Goal: Task Accomplishment & Management: Use online tool/utility

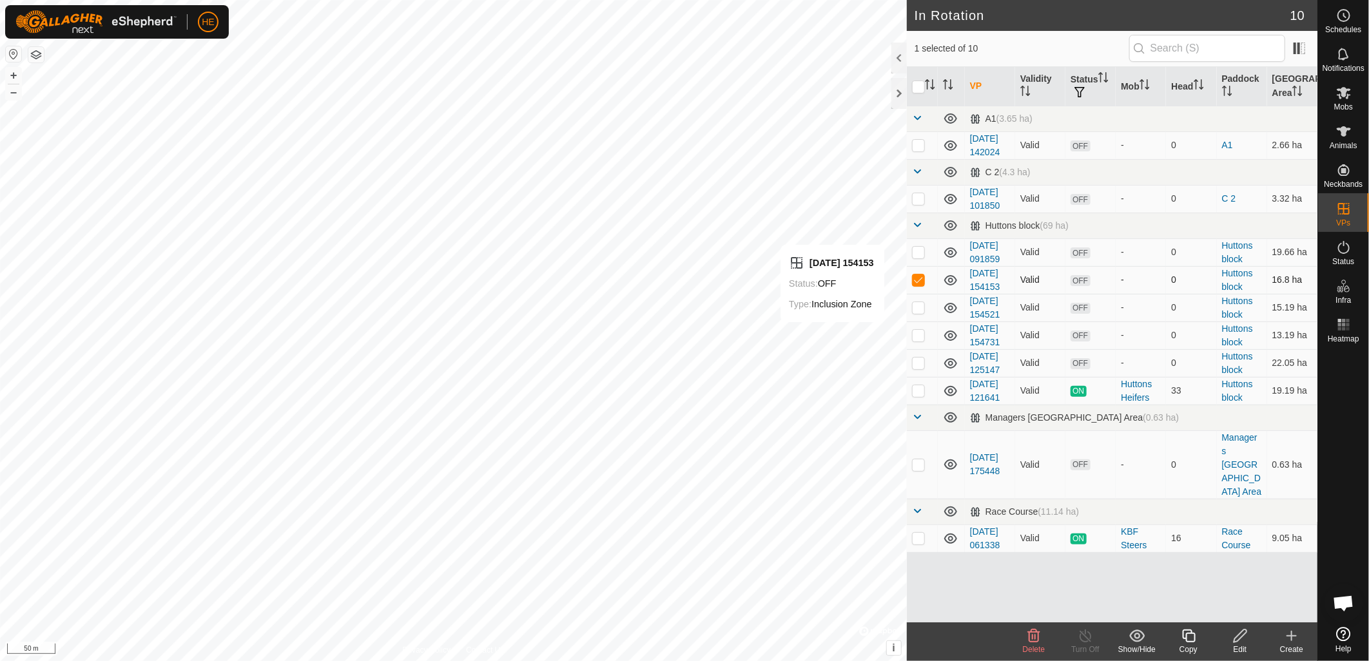
click at [920, 285] on p-checkbox at bounding box center [918, 280] width 13 height 10
checkbox input "false"
click at [923, 340] on p-checkbox at bounding box center [918, 335] width 13 height 10
checkbox input "false"
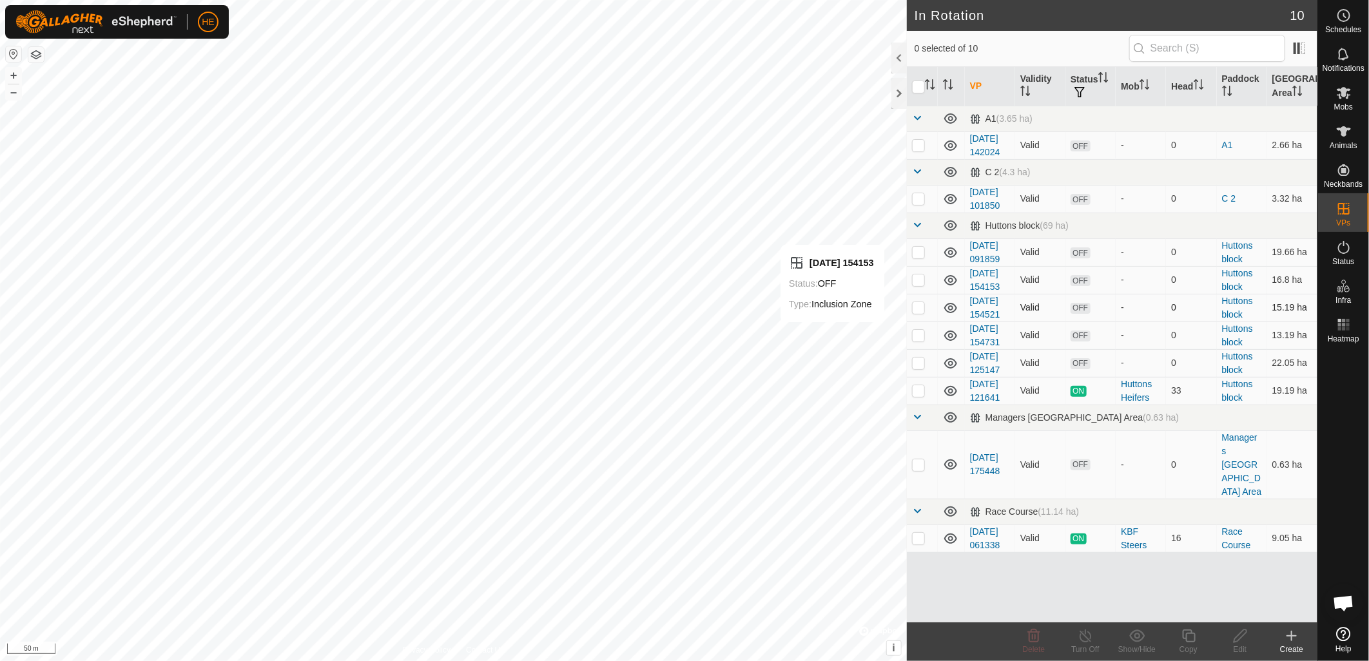
click at [918, 322] on td at bounding box center [922, 308] width 31 height 28
checkbox input "false"
click at [918, 285] on p-checkbox at bounding box center [918, 280] width 13 height 10
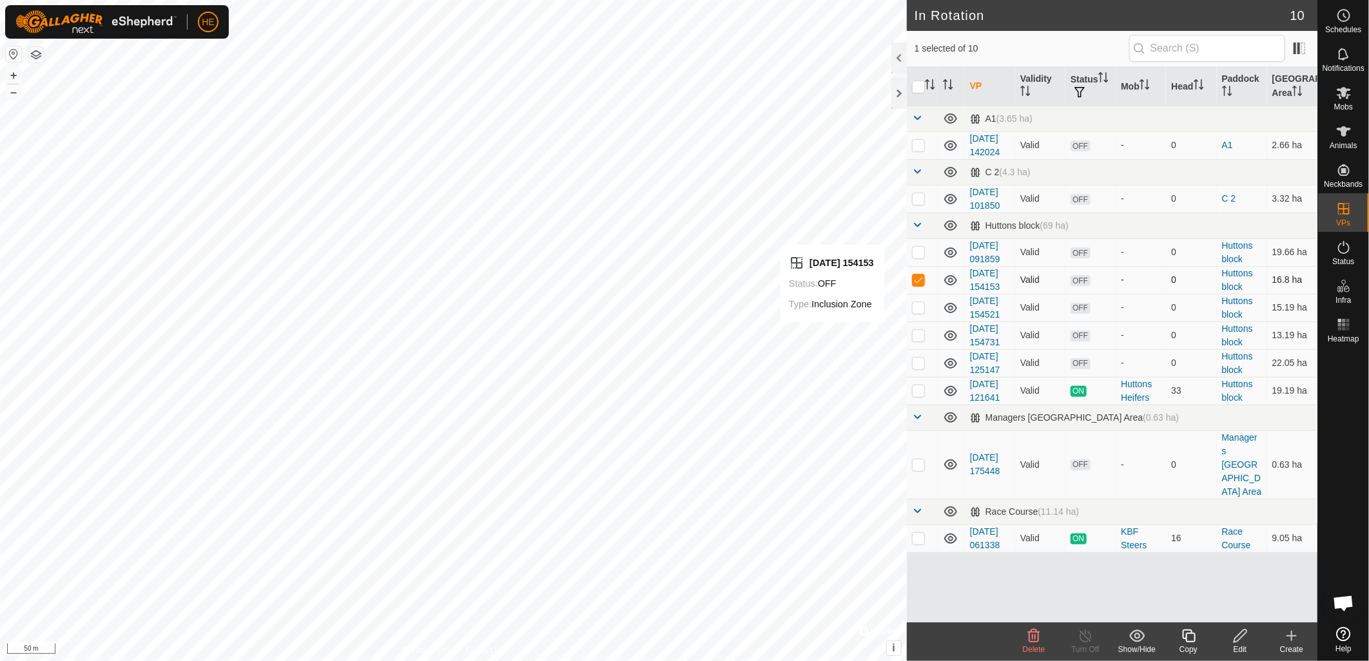
checkbox input "false"
click at [920, 257] on p-checkbox at bounding box center [918, 252] width 13 height 10
checkbox input "false"
click at [916, 368] on p-checkbox at bounding box center [918, 363] width 13 height 10
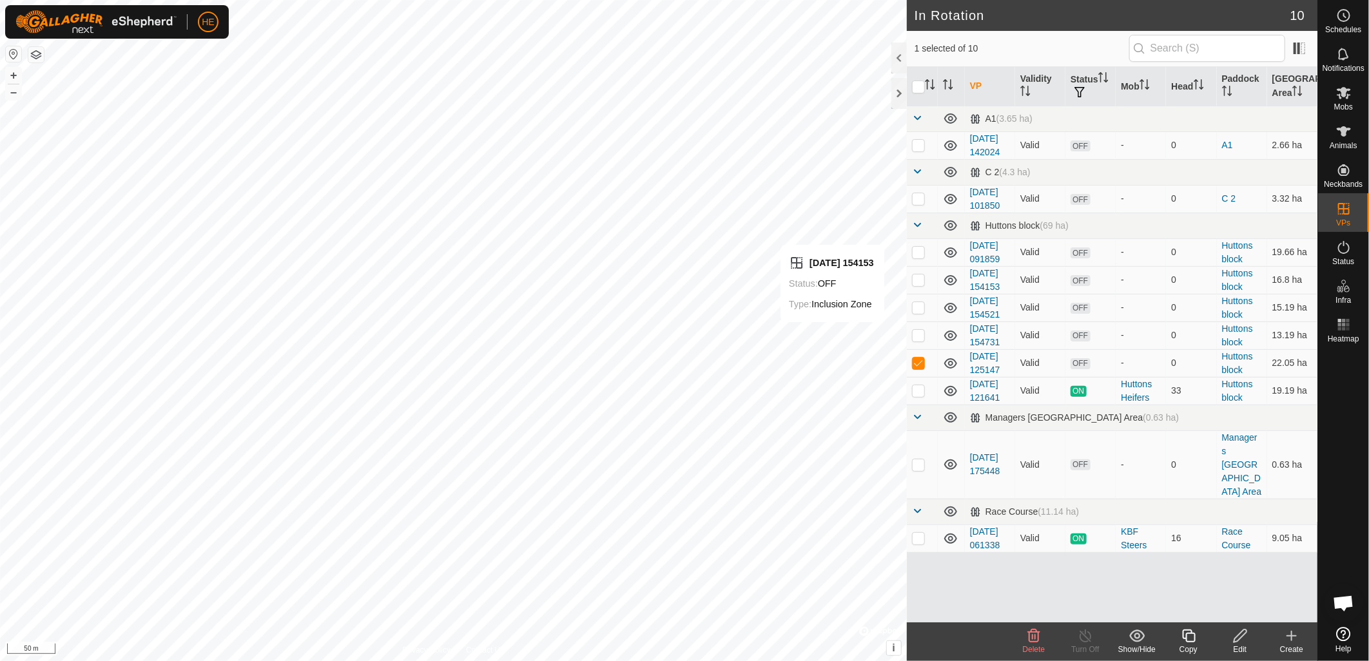
click at [1032, 641] on icon at bounding box center [1033, 635] width 15 height 15
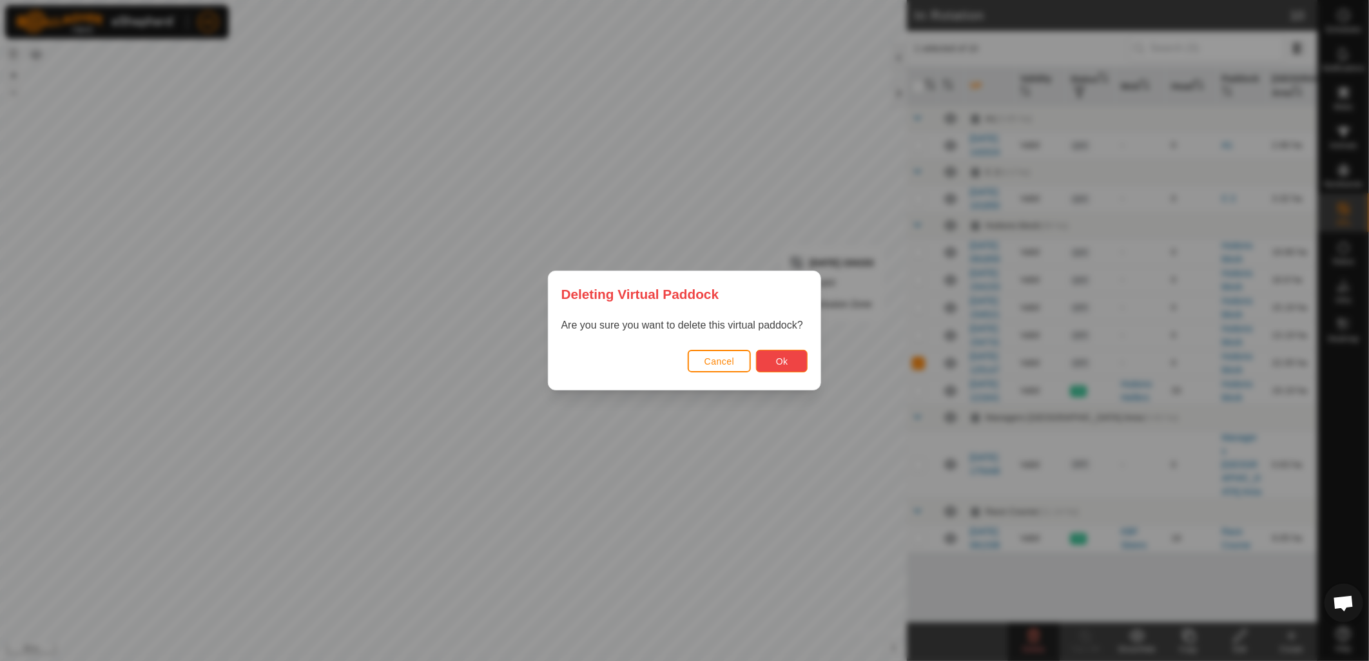
click at [796, 365] on button "Ok" at bounding box center [782, 361] width 52 height 23
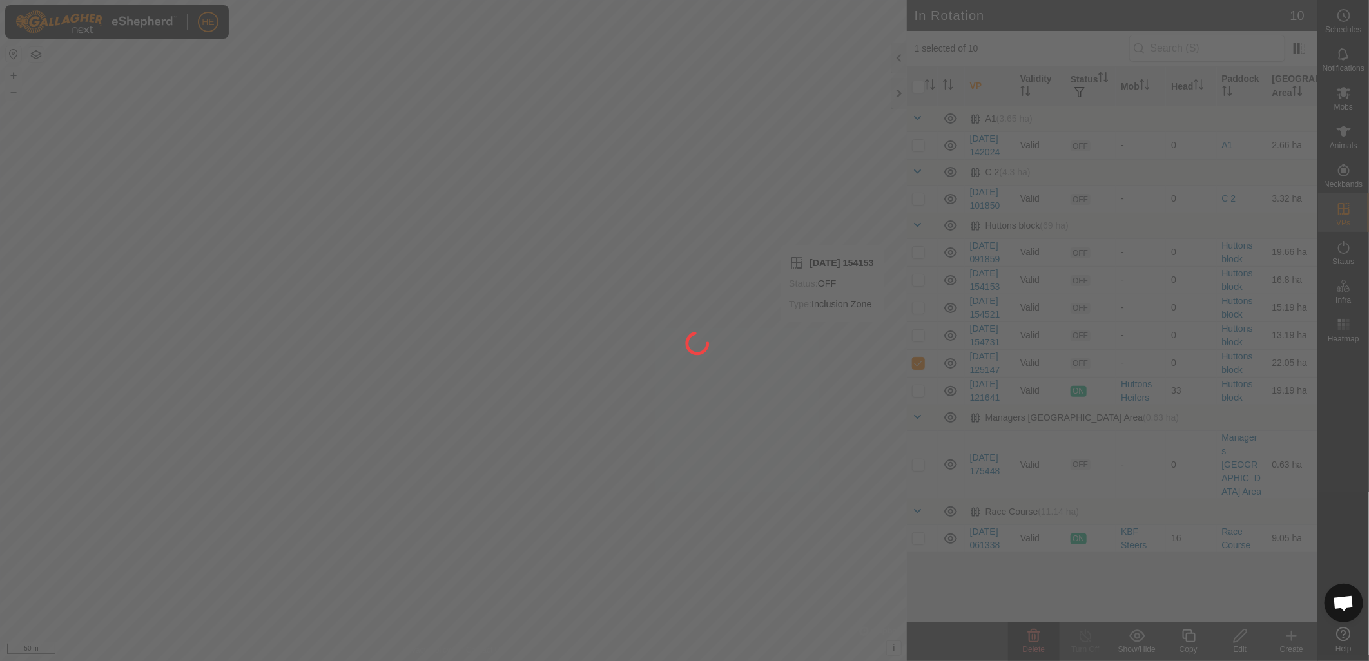
checkbox input "false"
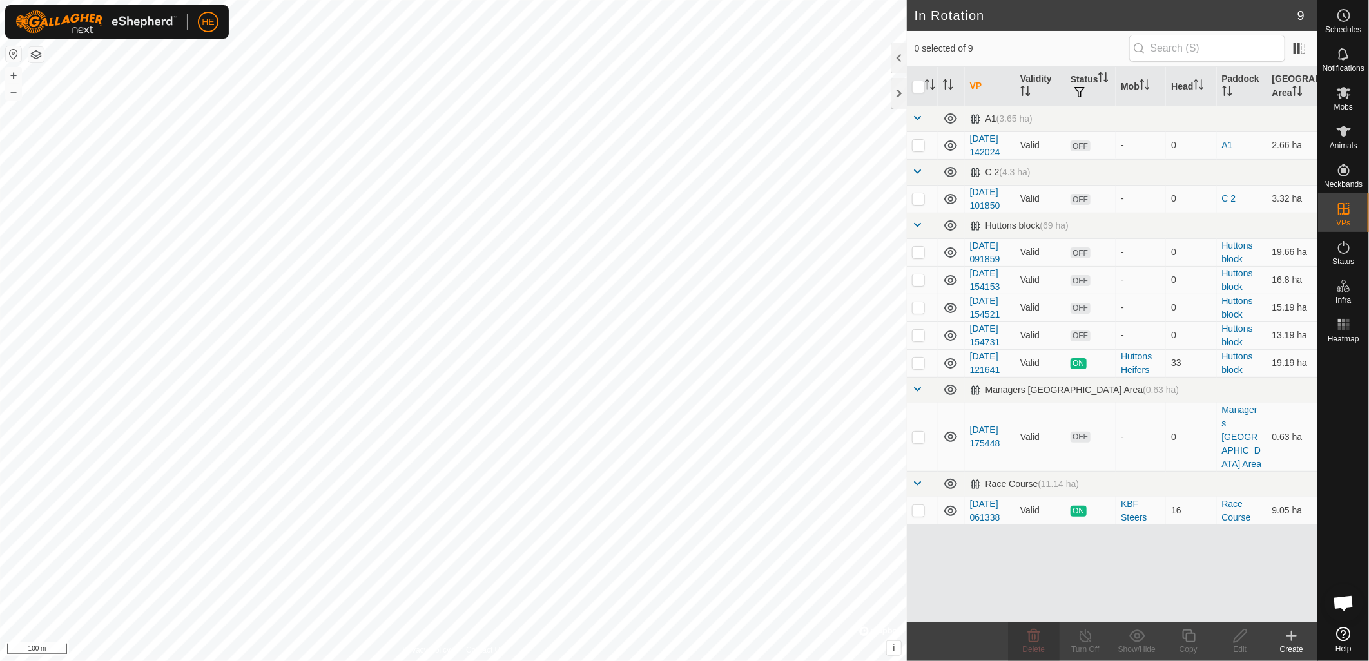
click at [1296, 642] on icon at bounding box center [1291, 635] width 15 height 15
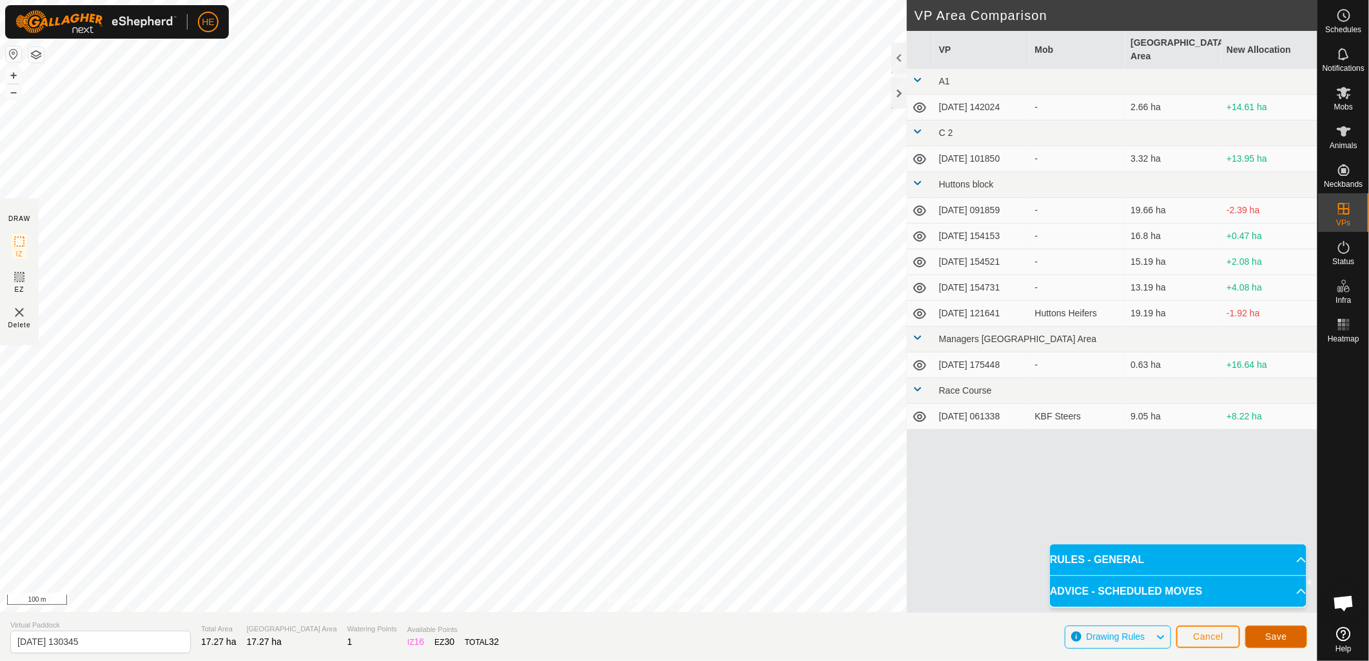
click at [1278, 640] on span "Save" at bounding box center [1276, 636] width 22 height 10
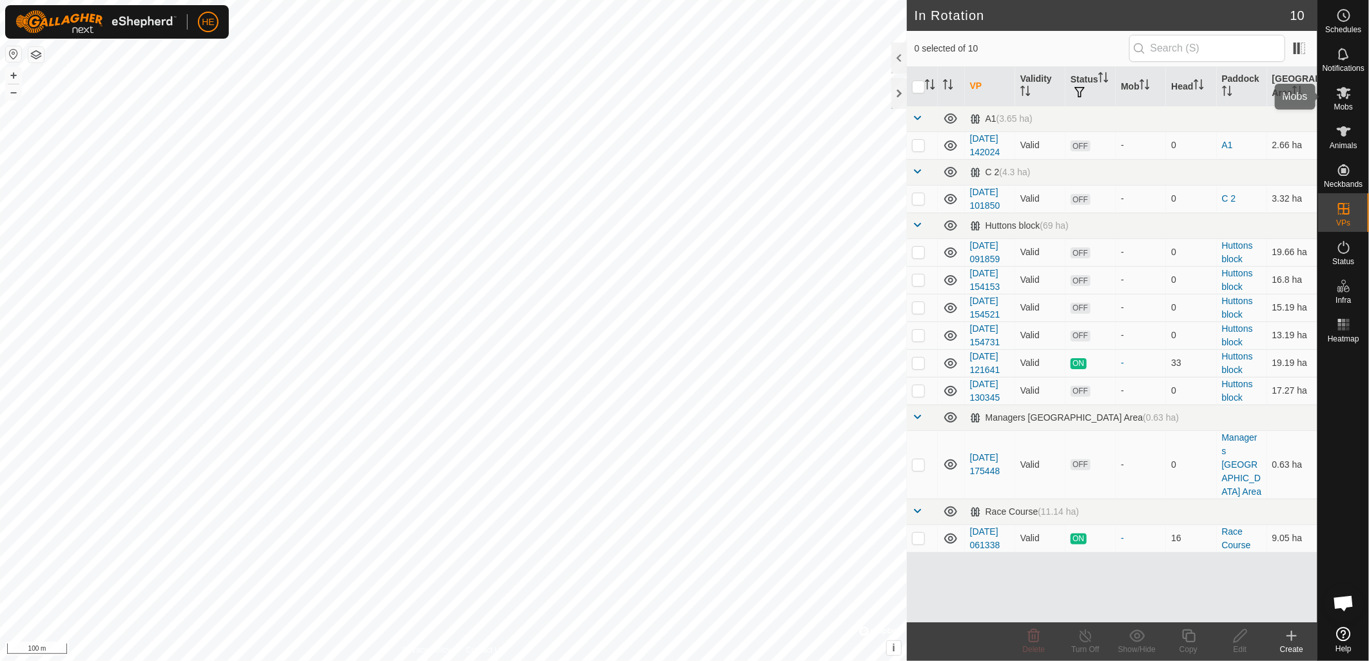
click at [1341, 103] on span "Mobs" at bounding box center [1343, 107] width 19 height 8
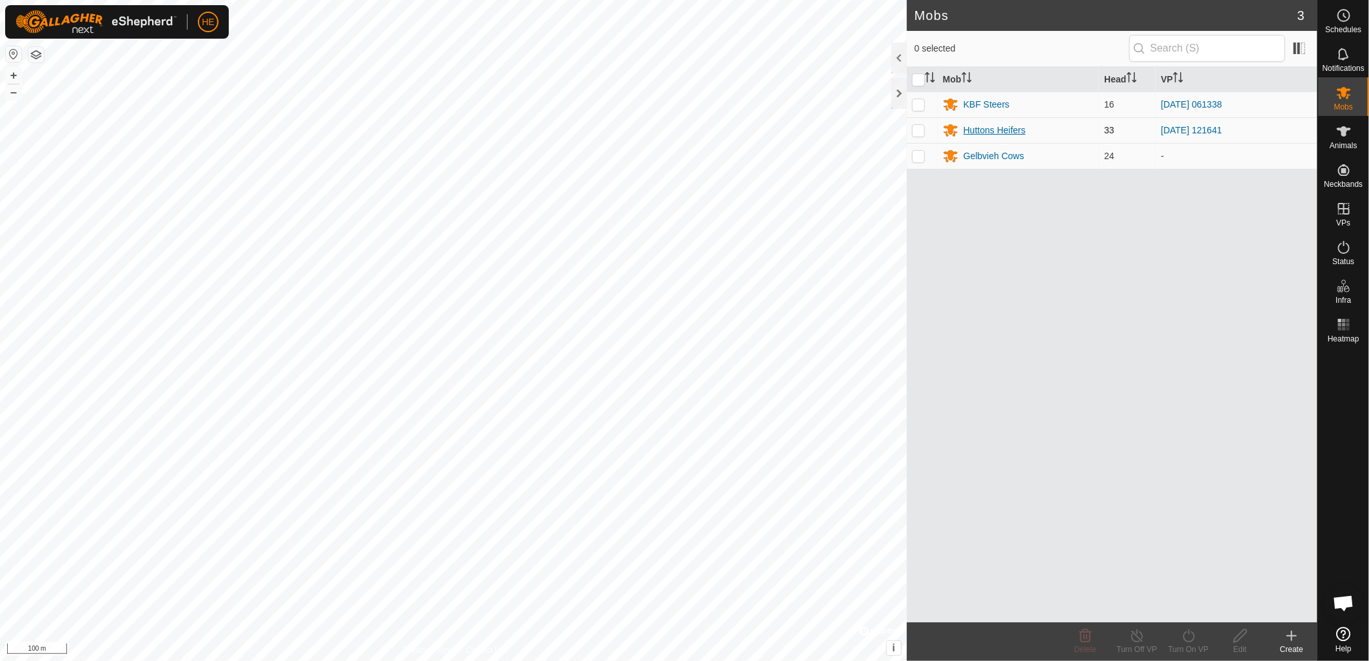
click at [970, 133] on div "Huttons Heifers" at bounding box center [994, 131] width 62 height 14
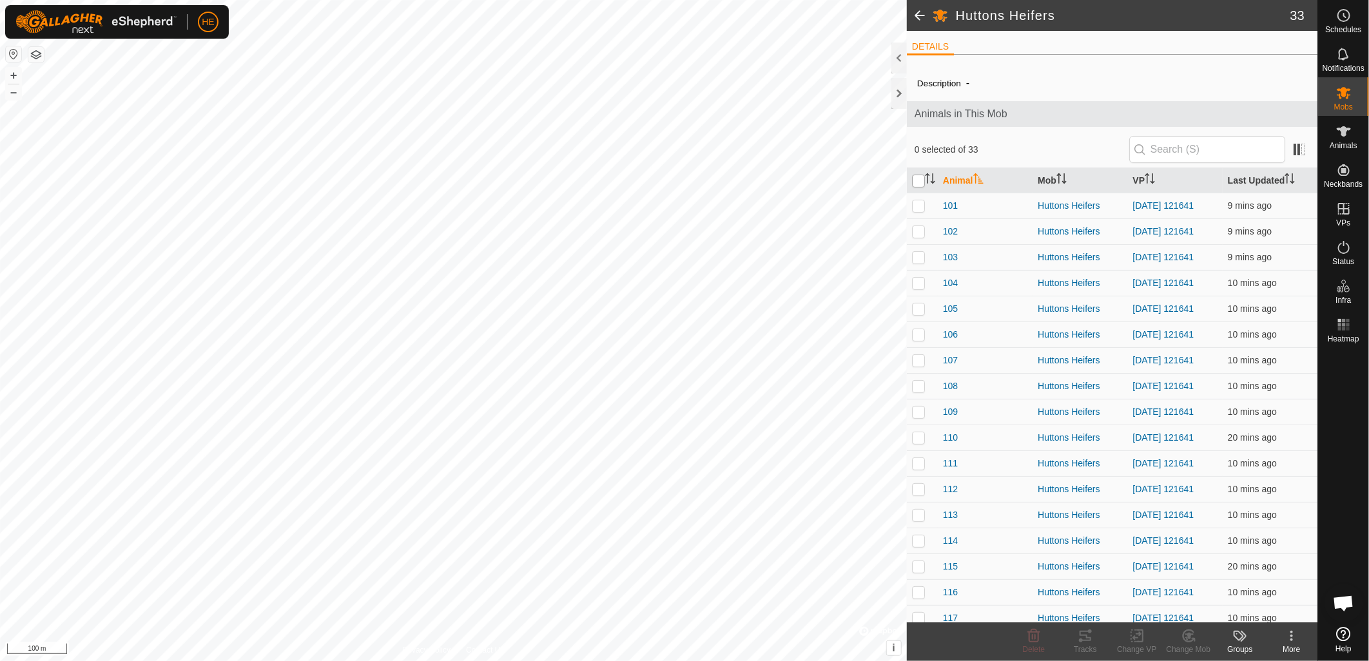
click at [915, 182] on input "checkbox" at bounding box center [918, 181] width 13 height 13
checkbox input "true"
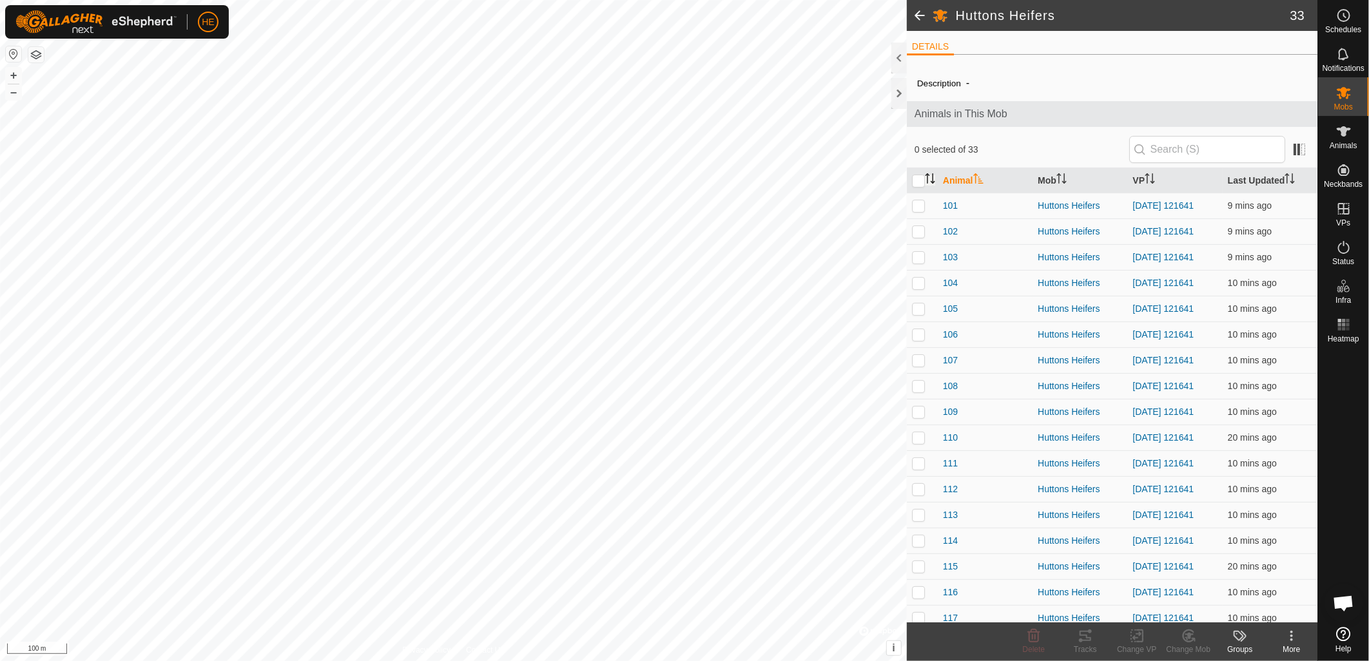
checkbox input "true"
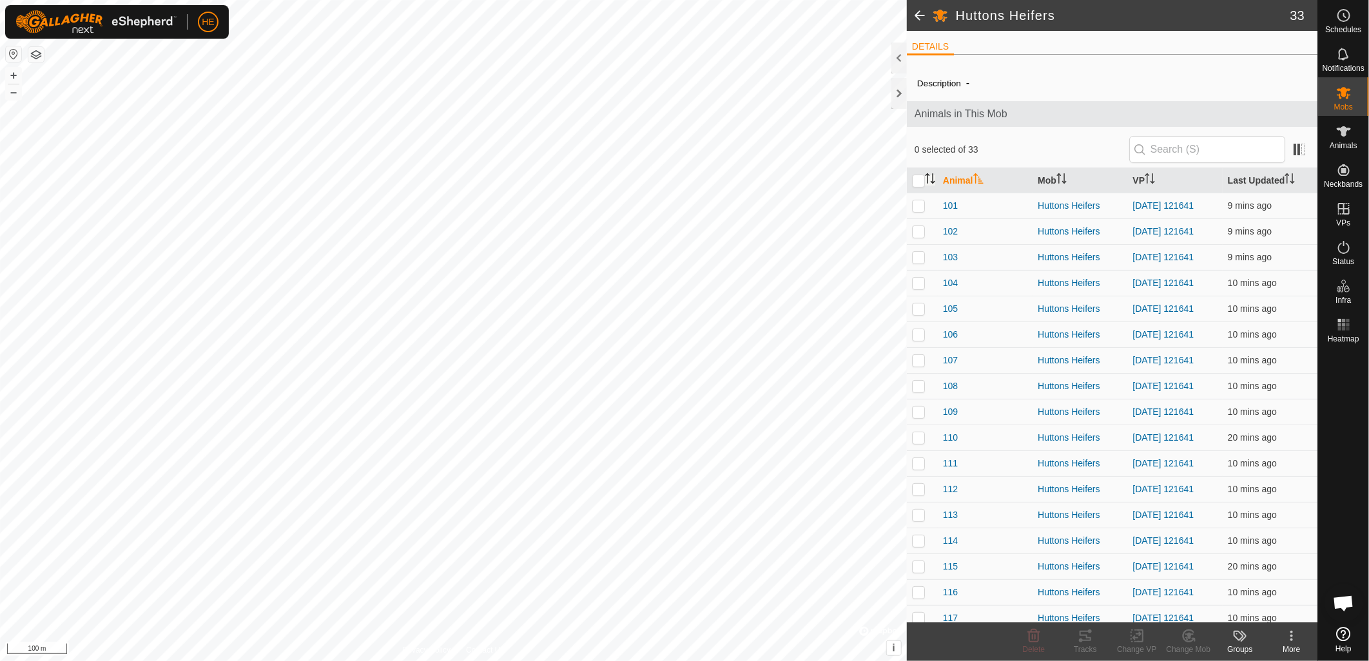
checkbox input "true"
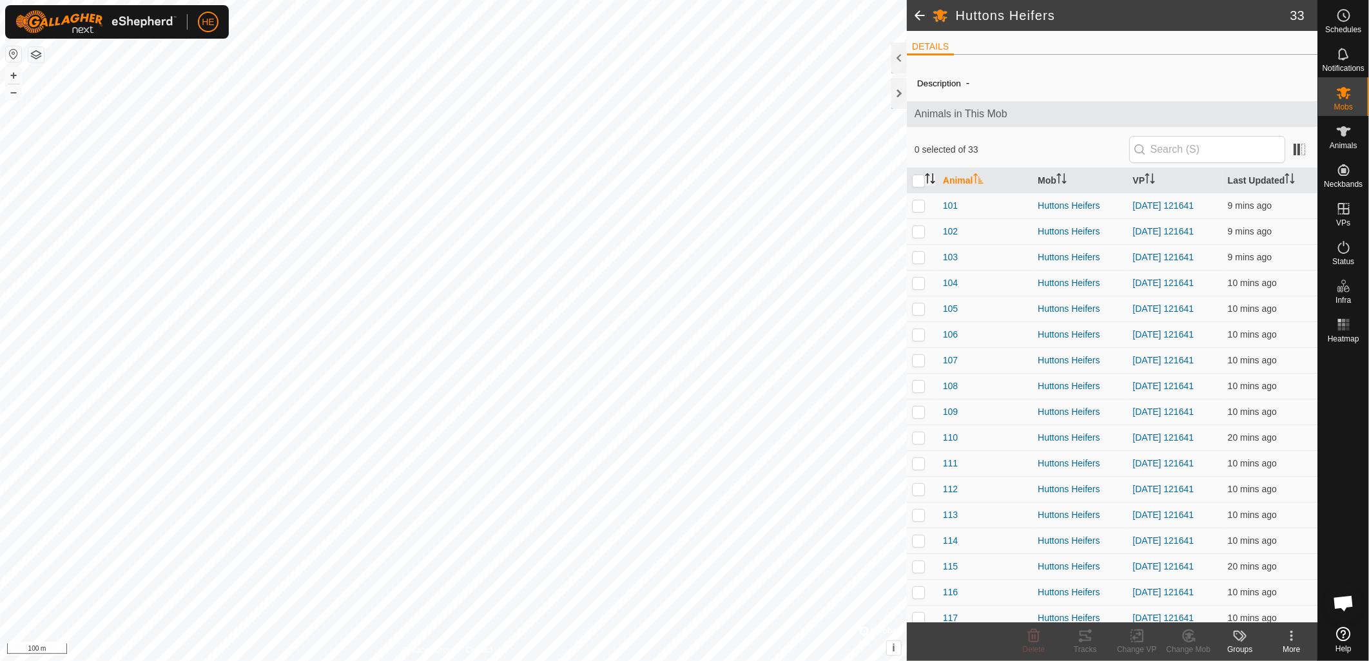
checkbox input "true"
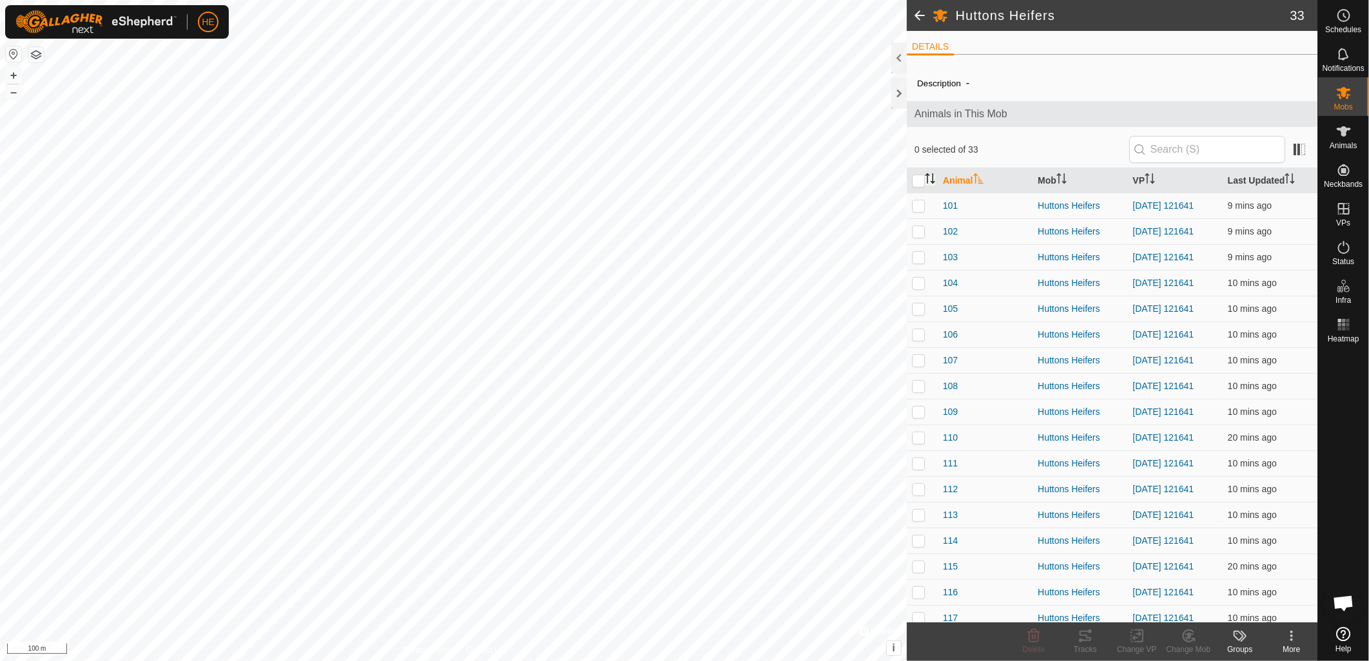
checkbox input "true"
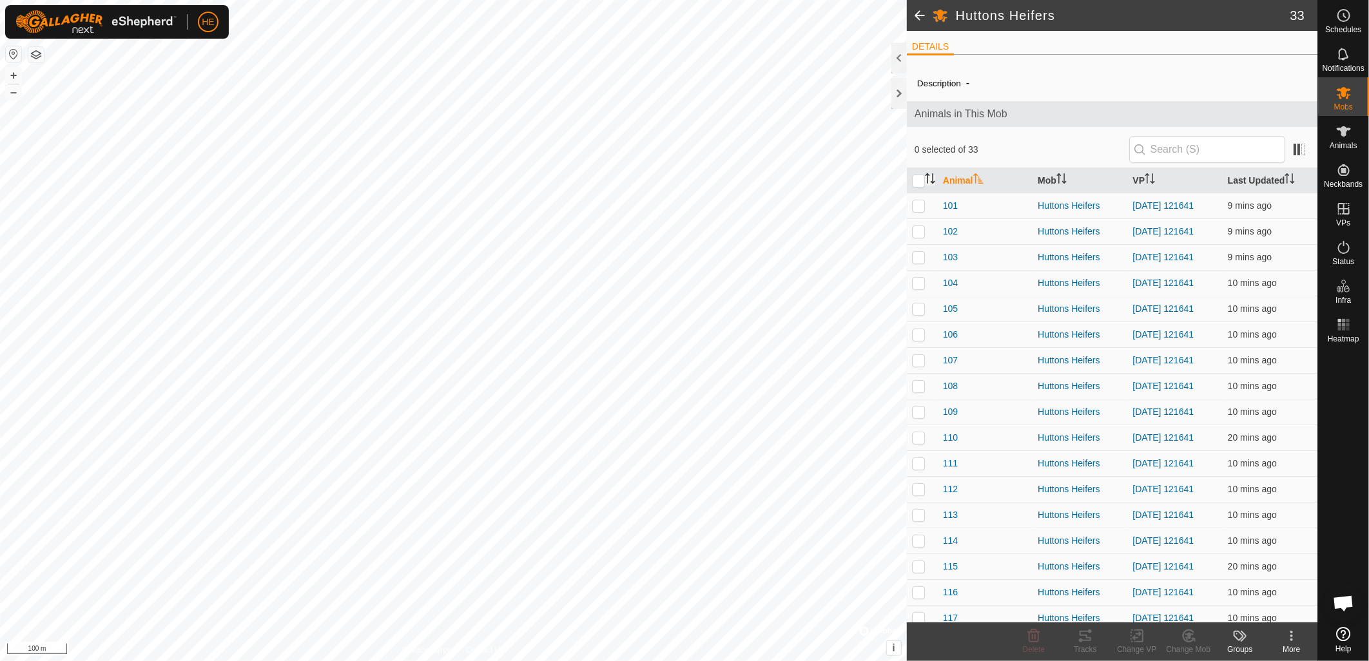
checkbox input "true"
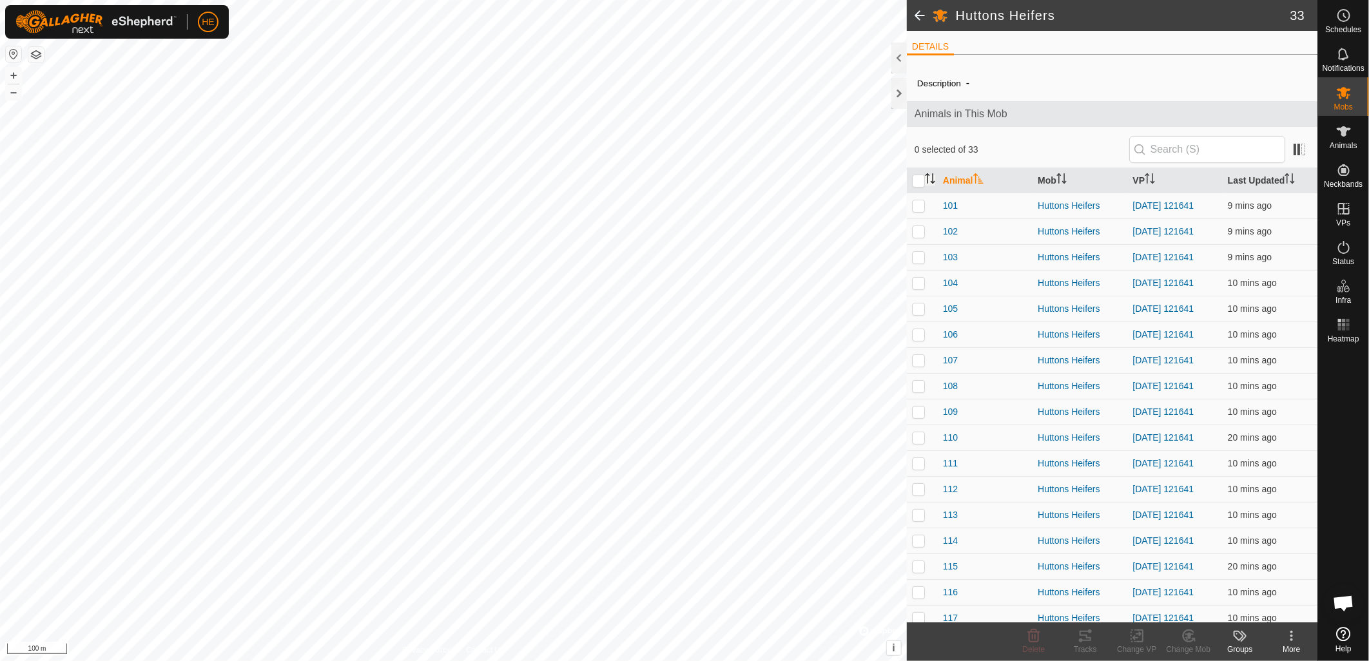
checkbox input "true"
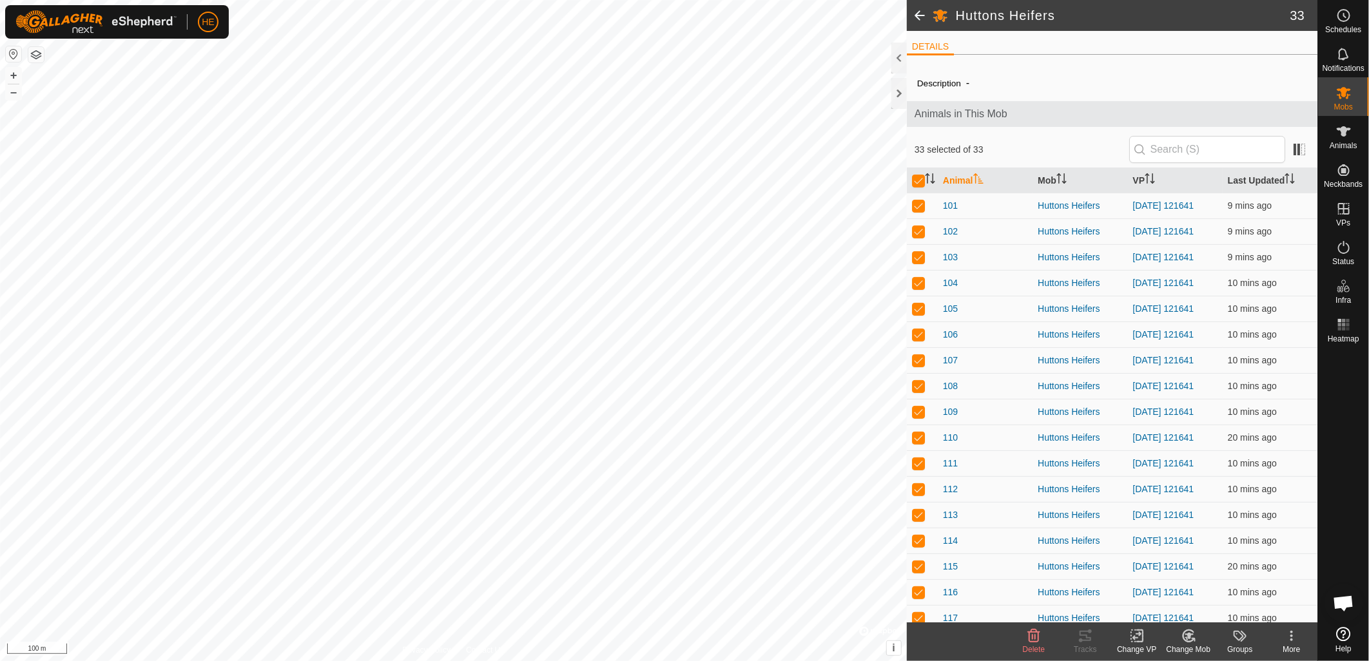
click at [1123, 642] on change-vp-svg-icon at bounding box center [1137, 635] width 52 height 15
click at [1160, 583] on link "Choose VP..." at bounding box center [1176, 581] width 128 height 26
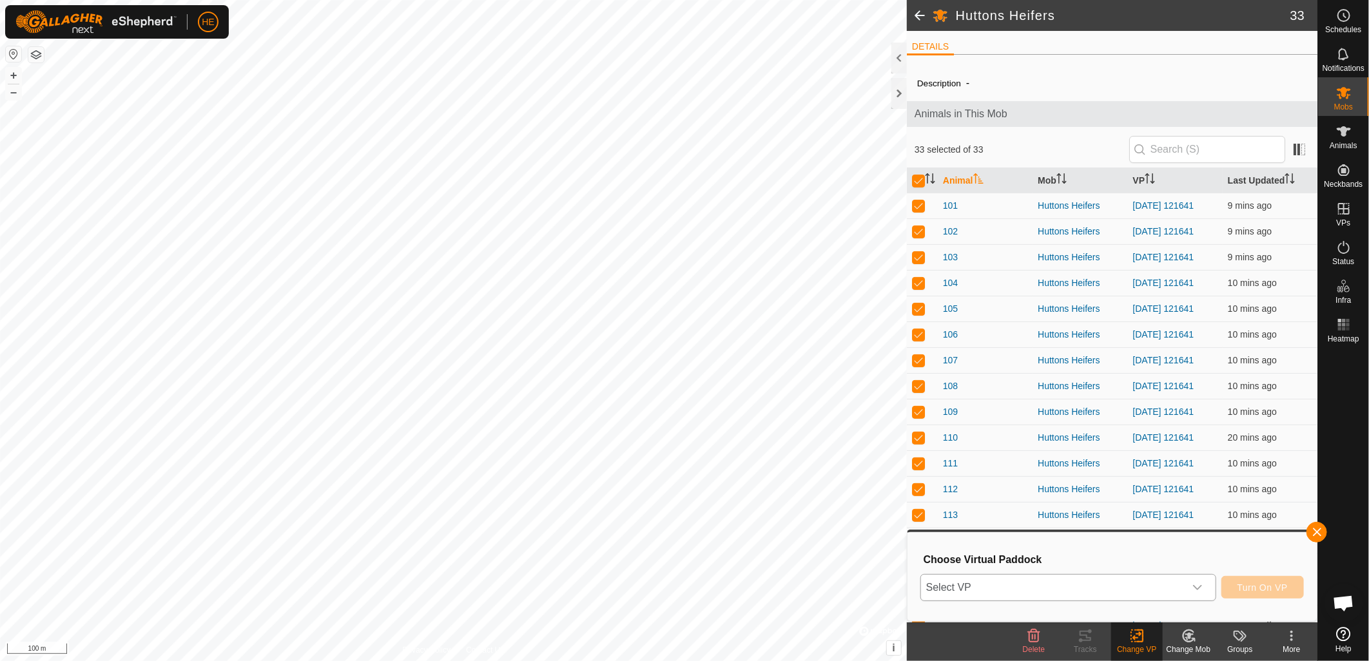
click at [1125, 590] on span "Select VP" at bounding box center [1053, 588] width 264 height 26
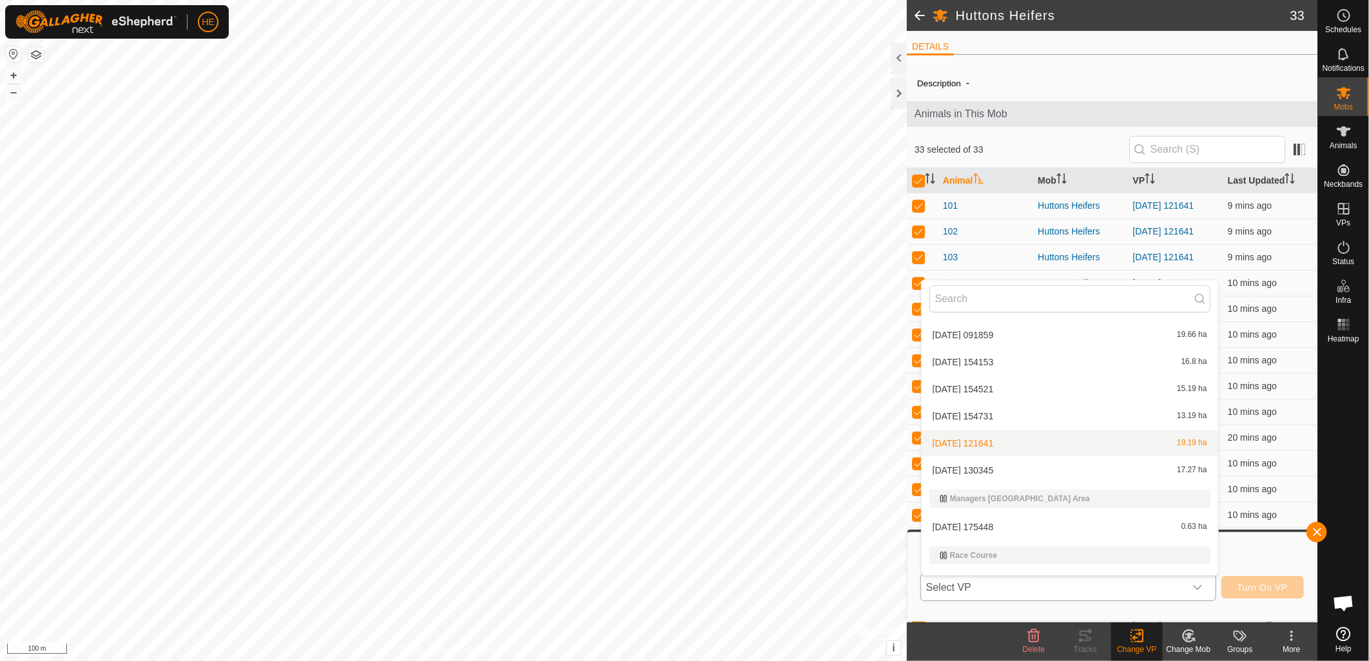
scroll to position [159, 0]
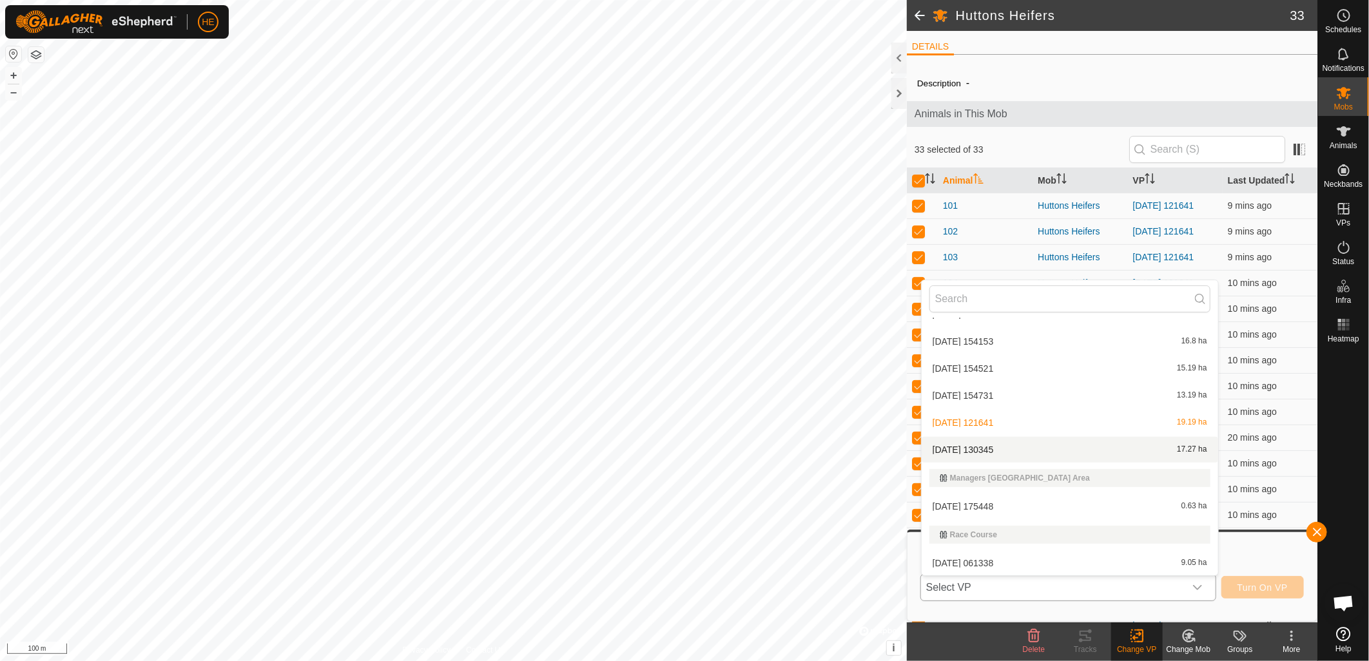
click at [990, 448] on li "2025-09-17 130345 17.27 ha" at bounding box center [1069, 450] width 296 height 26
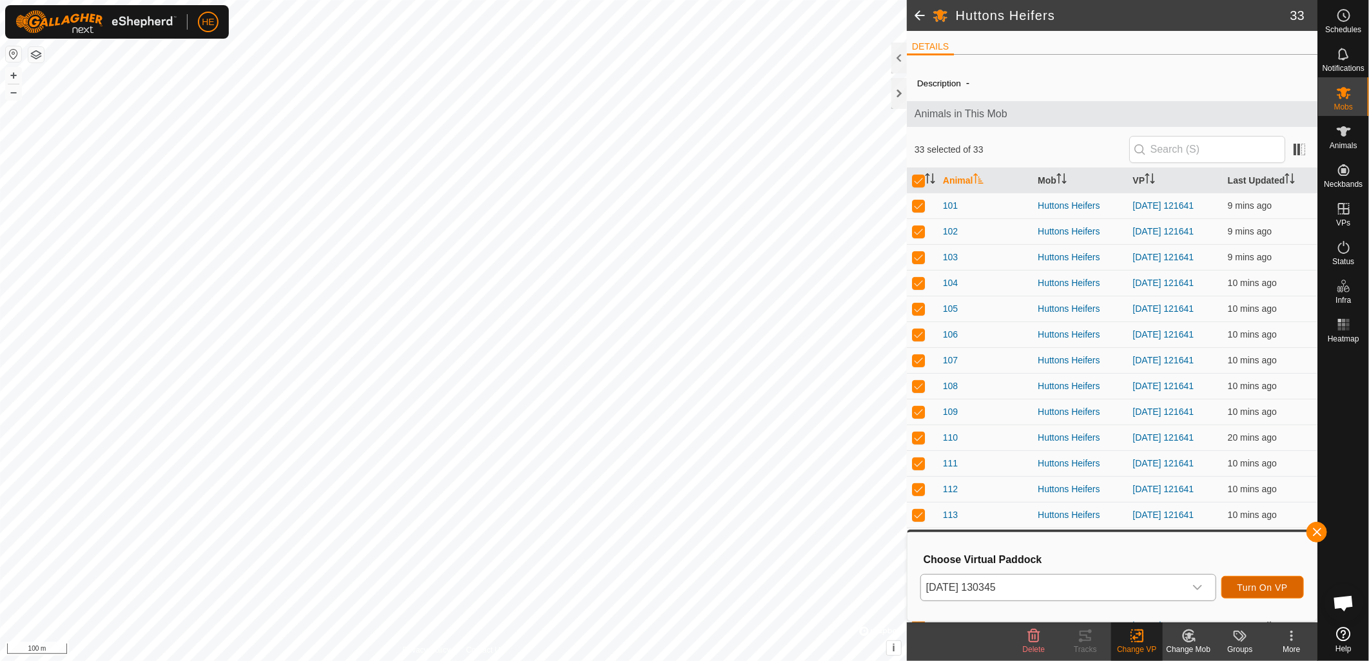
click at [1272, 588] on span "Turn On VP" at bounding box center [1262, 588] width 50 height 10
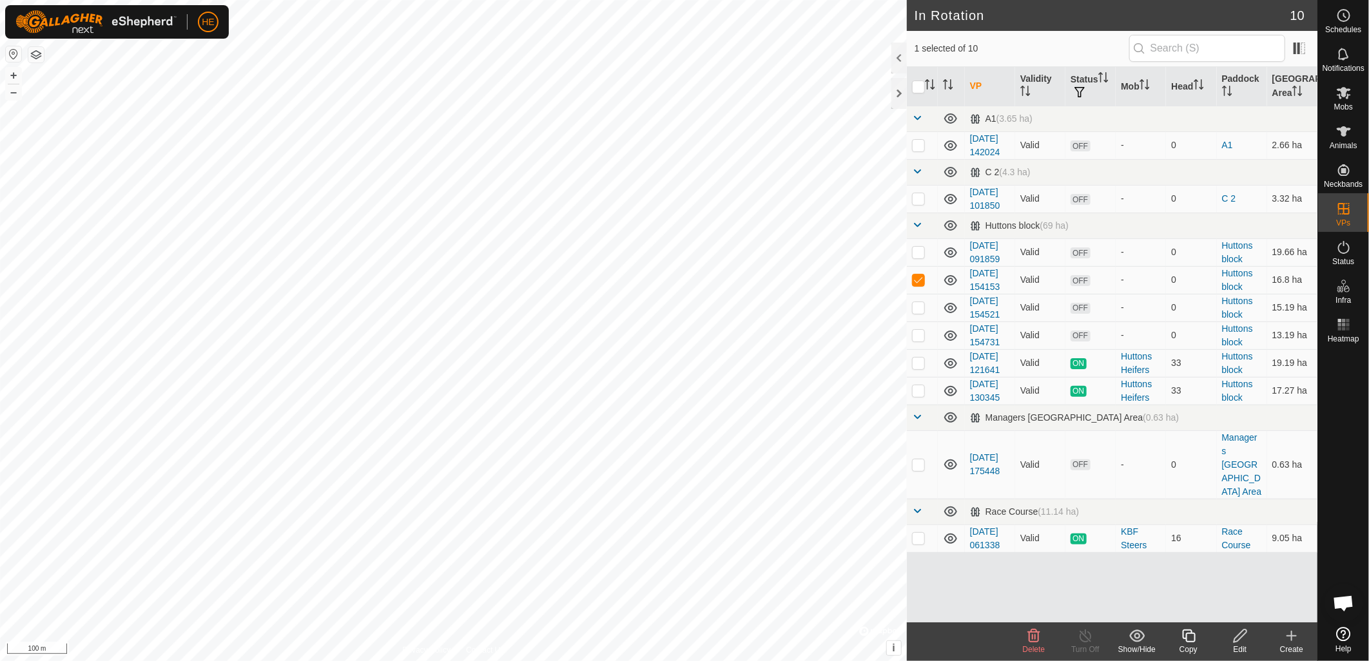
checkbox input "false"
checkbox input "true"
click at [897, 92] on div at bounding box center [898, 93] width 15 height 31
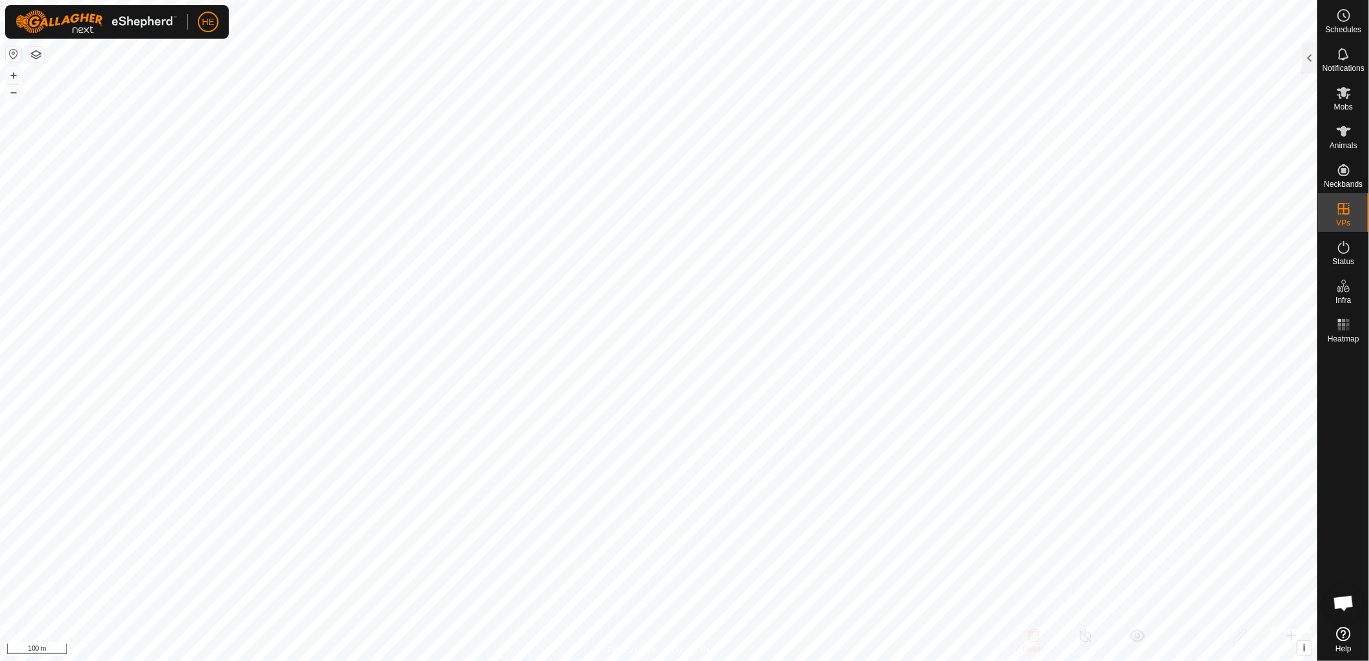
checkbox input "true"
checkbox input "false"
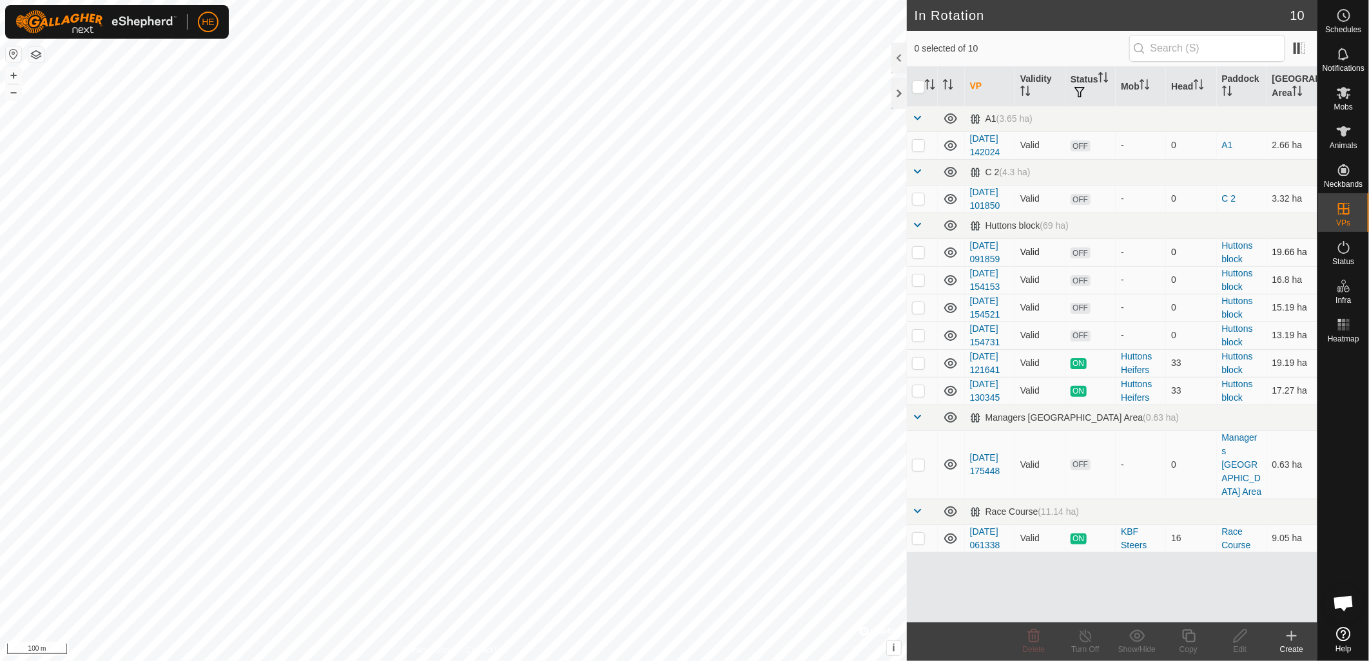
click at [952, 258] on icon at bounding box center [950, 252] width 13 height 10
click at [949, 260] on icon at bounding box center [950, 252] width 15 height 15
click at [917, 257] on p-checkbox at bounding box center [918, 252] width 13 height 10
click at [918, 257] on p-checkbox at bounding box center [918, 252] width 13 height 10
checkbox input "false"
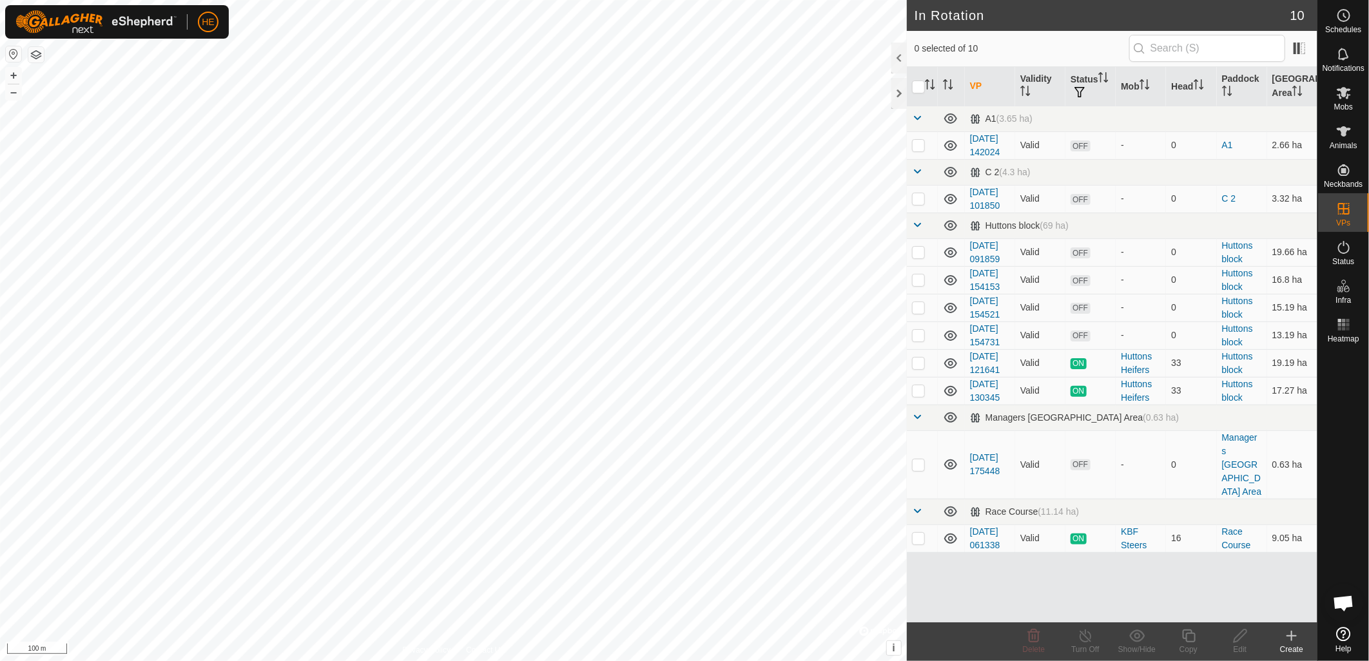
click at [954, 260] on icon at bounding box center [950, 252] width 15 height 15
click at [950, 285] on icon at bounding box center [950, 280] width 13 height 10
click at [948, 316] on icon at bounding box center [950, 307] width 15 height 15
click at [950, 341] on icon at bounding box center [950, 336] width 13 height 10
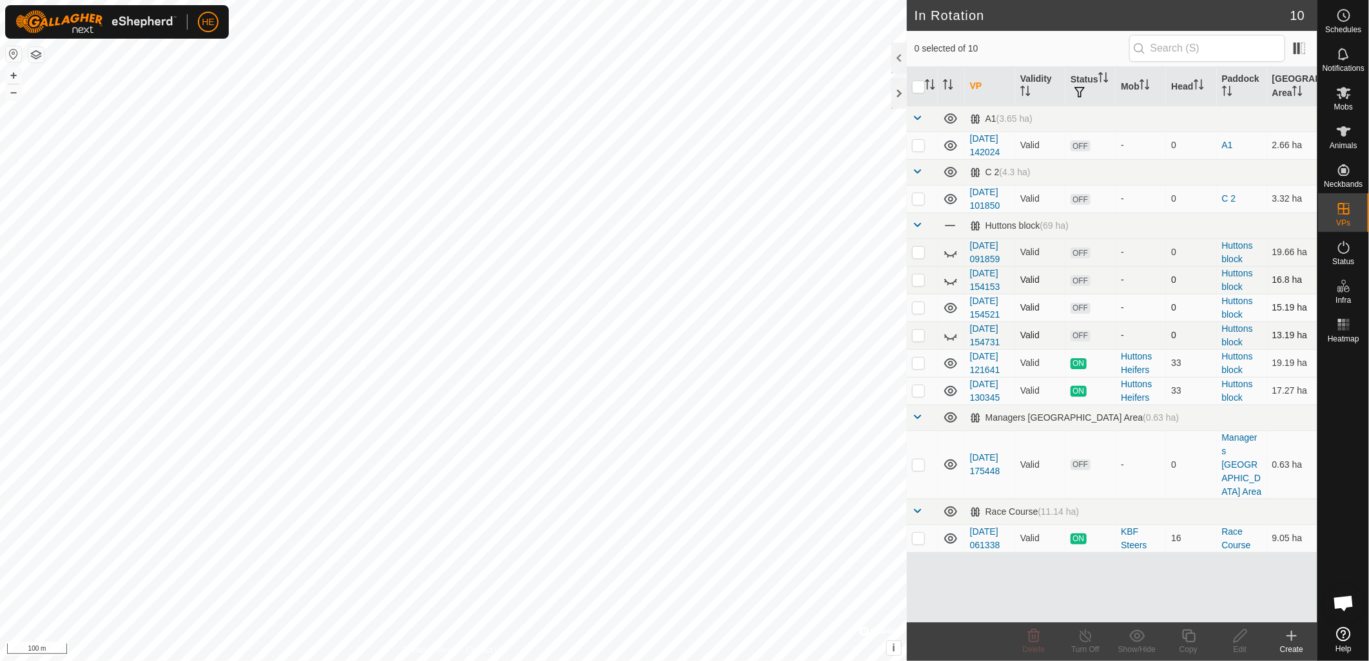
click at [1296, 639] on icon at bounding box center [1291, 635] width 15 height 15
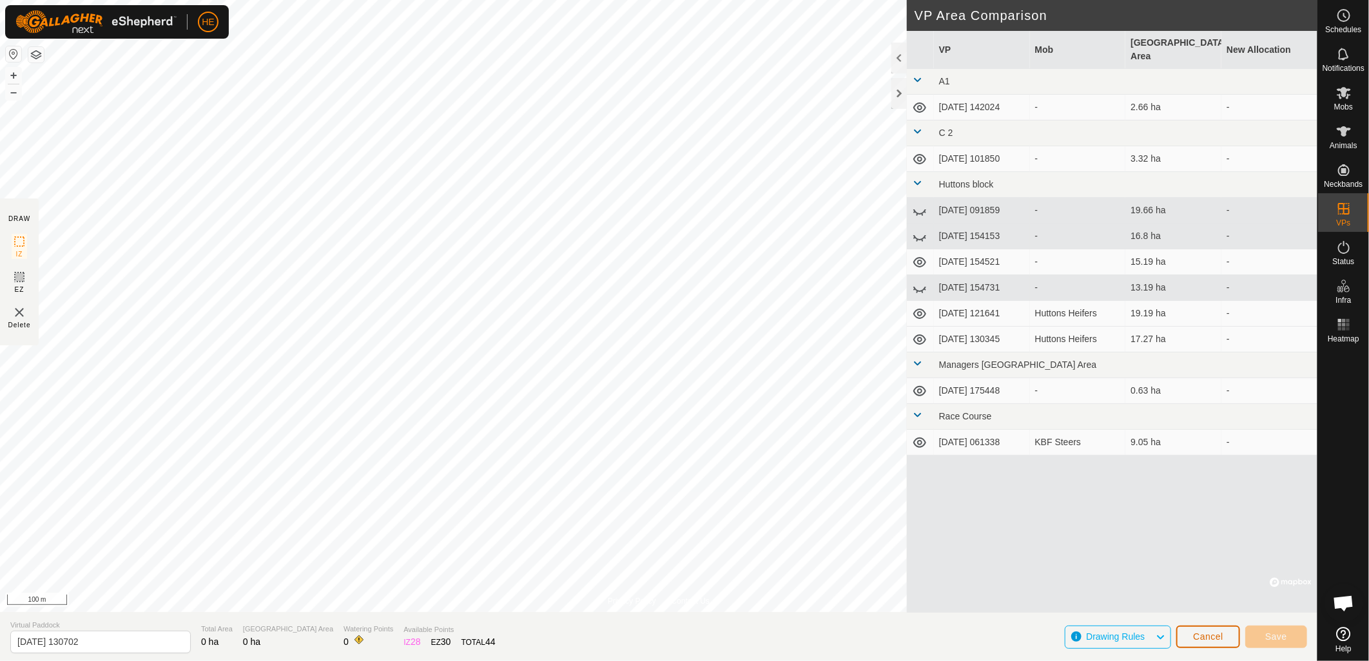
click at [1222, 642] on span "Cancel" at bounding box center [1208, 636] width 30 height 10
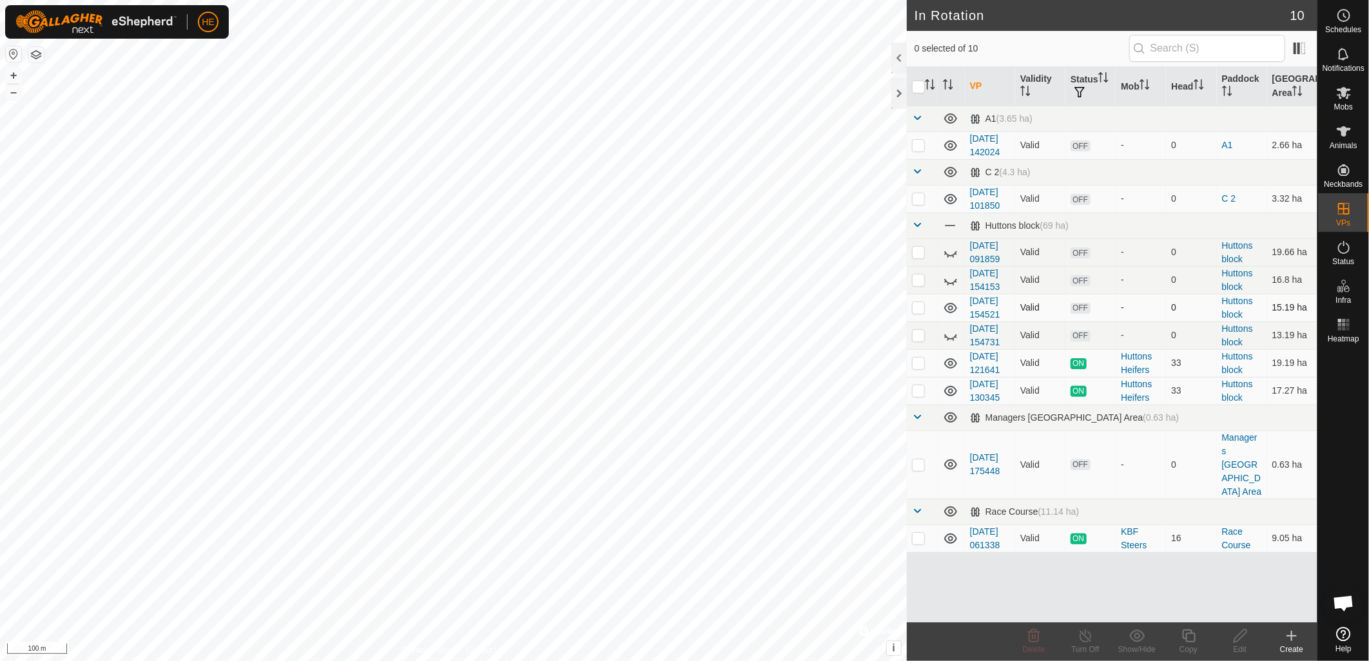
click at [952, 316] on icon at bounding box center [950, 307] width 15 height 15
click at [952, 313] on icon at bounding box center [950, 308] width 13 height 10
click at [952, 316] on icon at bounding box center [950, 307] width 15 height 15
click at [950, 288] on icon at bounding box center [950, 280] width 15 height 15
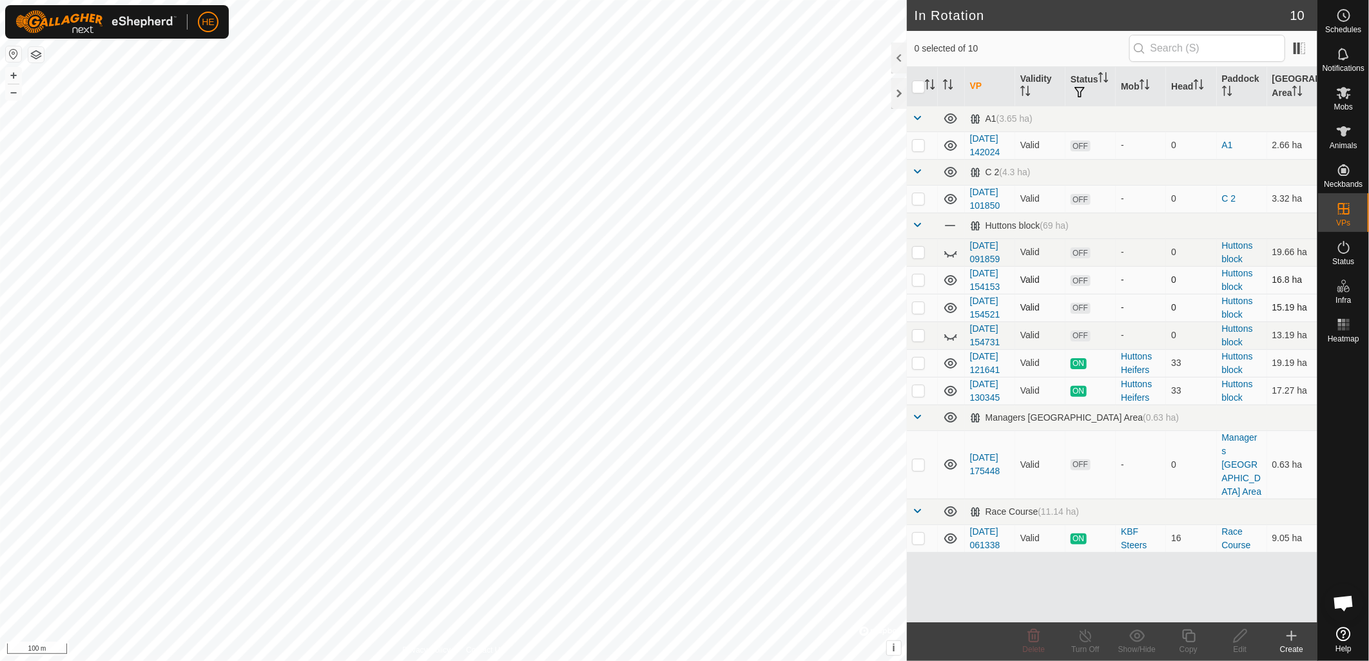
click at [950, 285] on icon at bounding box center [950, 280] width 13 height 10
click at [950, 288] on icon at bounding box center [950, 280] width 15 height 15
click at [950, 285] on icon at bounding box center [950, 280] width 13 height 10
click at [951, 260] on icon at bounding box center [950, 252] width 15 height 15
click at [952, 399] on icon at bounding box center [950, 390] width 15 height 15
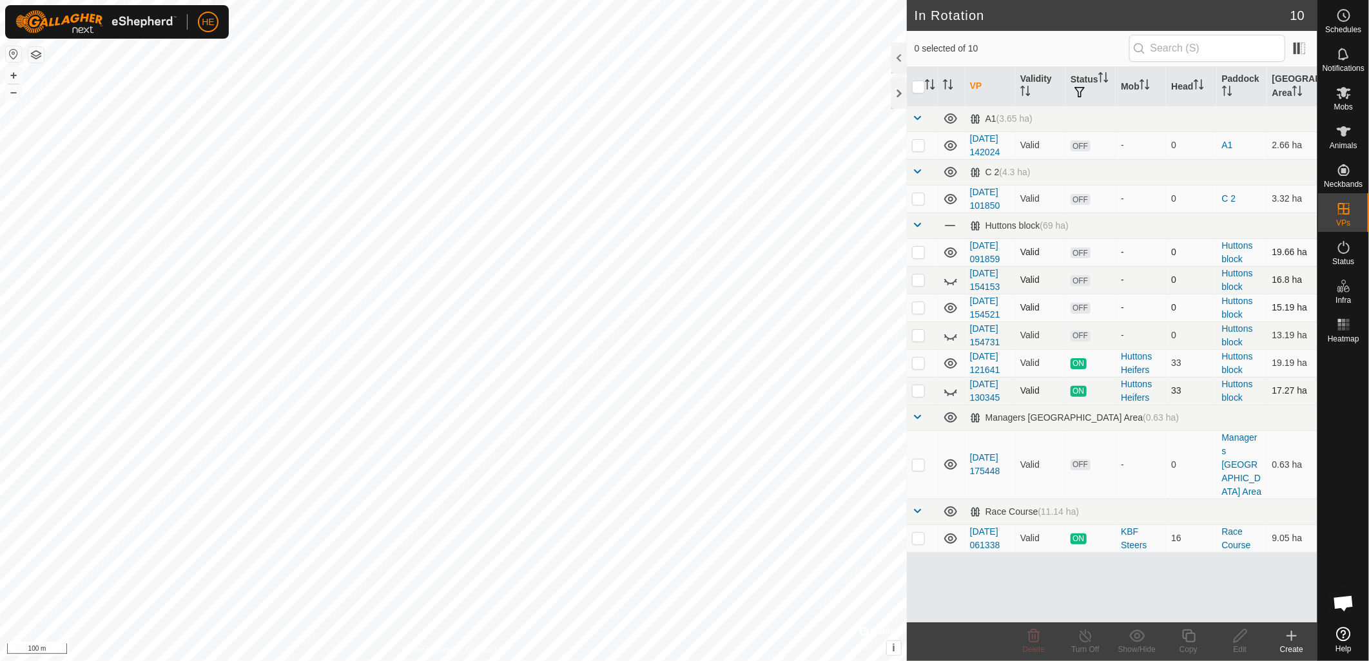
click at [952, 399] on icon at bounding box center [950, 390] width 15 height 15
click at [954, 371] on icon at bounding box center [950, 363] width 15 height 15
click at [954, 367] on icon at bounding box center [950, 364] width 13 height 5
click at [947, 371] on icon at bounding box center [950, 363] width 15 height 15
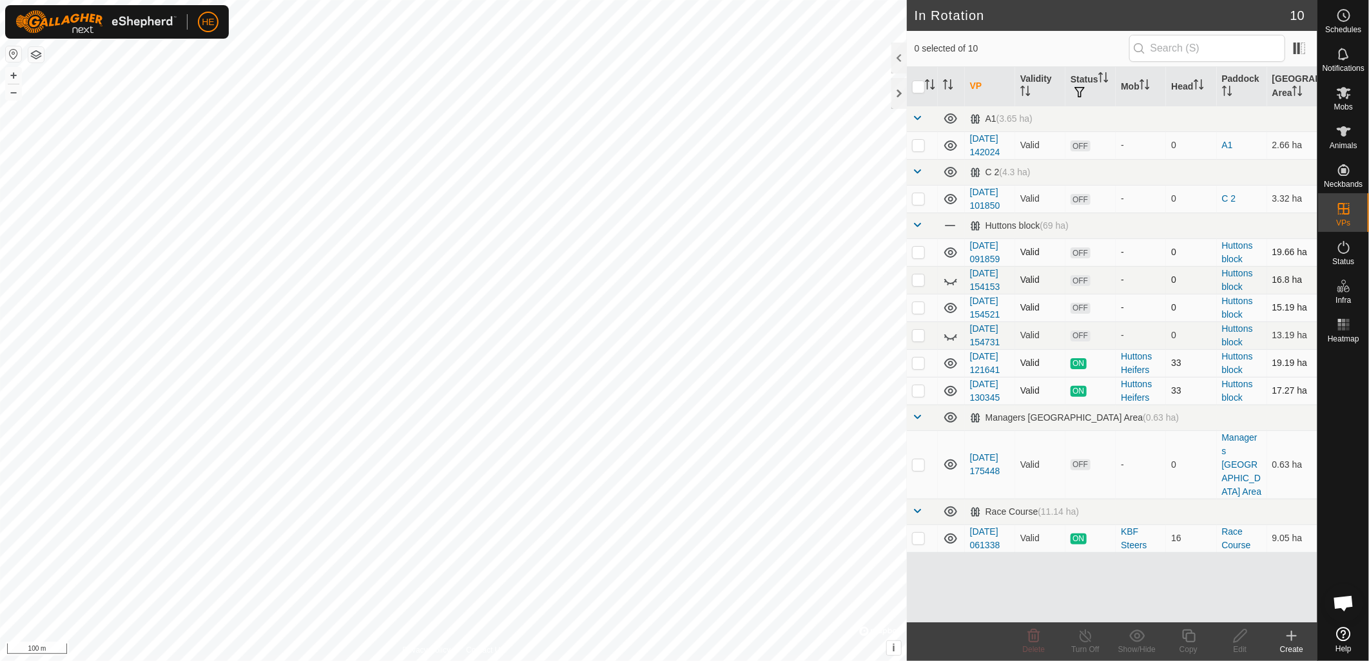
drag, startPoint x: 947, startPoint y: 450, endPoint x: 920, endPoint y: 448, distance: 27.1
click at [920, 368] on p-checkbox at bounding box center [918, 363] width 13 height 10
checkbox input "true"
click at [1087, 646] on div "Turn Off" at bounding box center [1085, 650] width 52 height 12
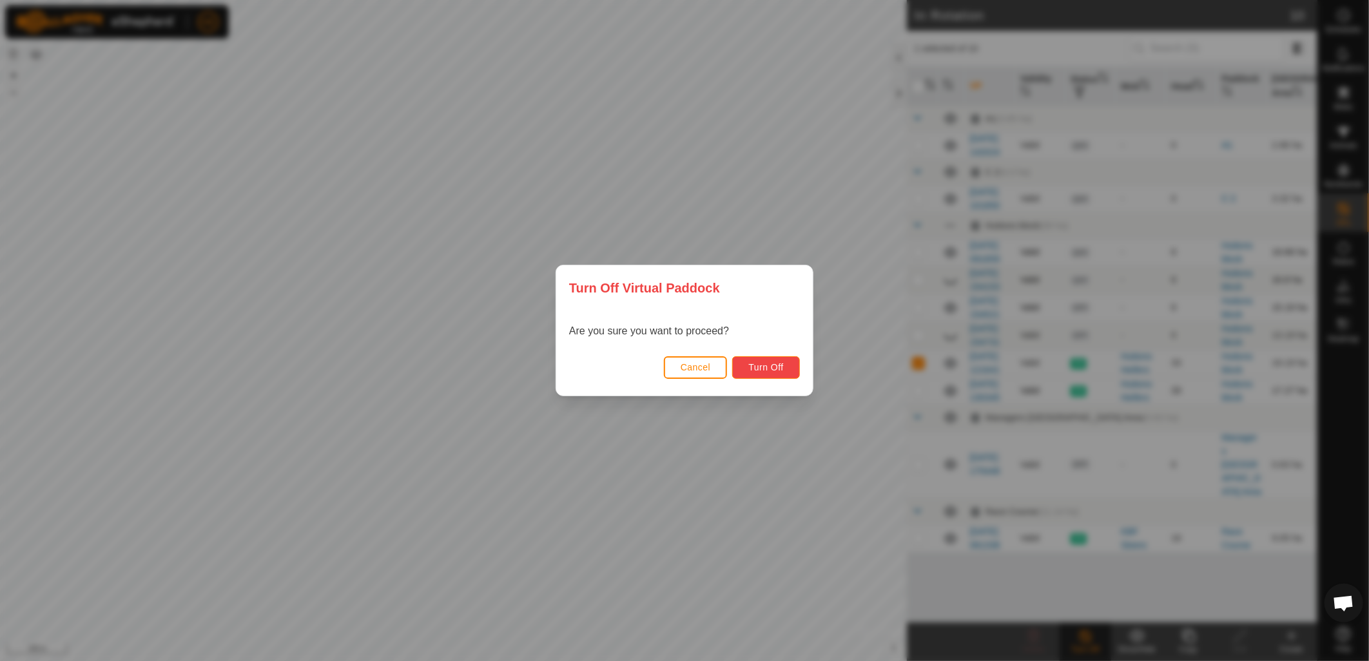
click at [784, 374] on button "Turn Off" at bounding box center [766, 367] width 68 height 23
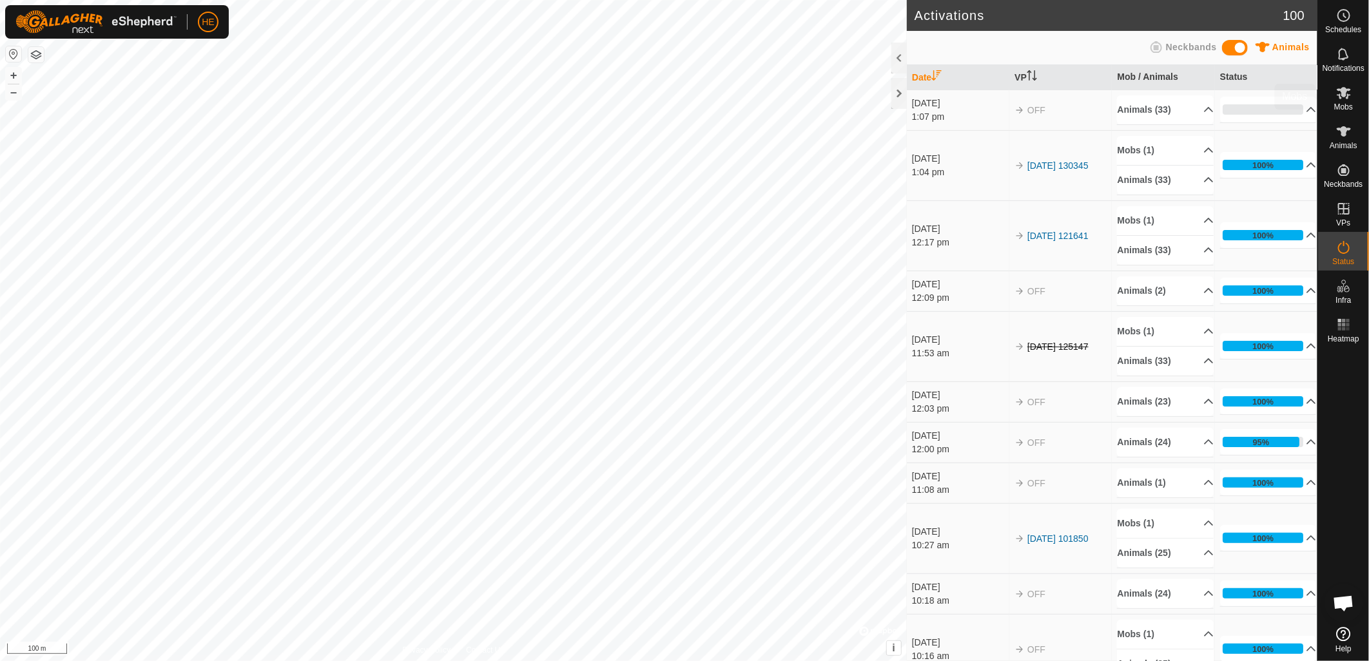
click at [1342, 106] on span "Mobs" at bounding box center [1343, 107] width 19 height 8
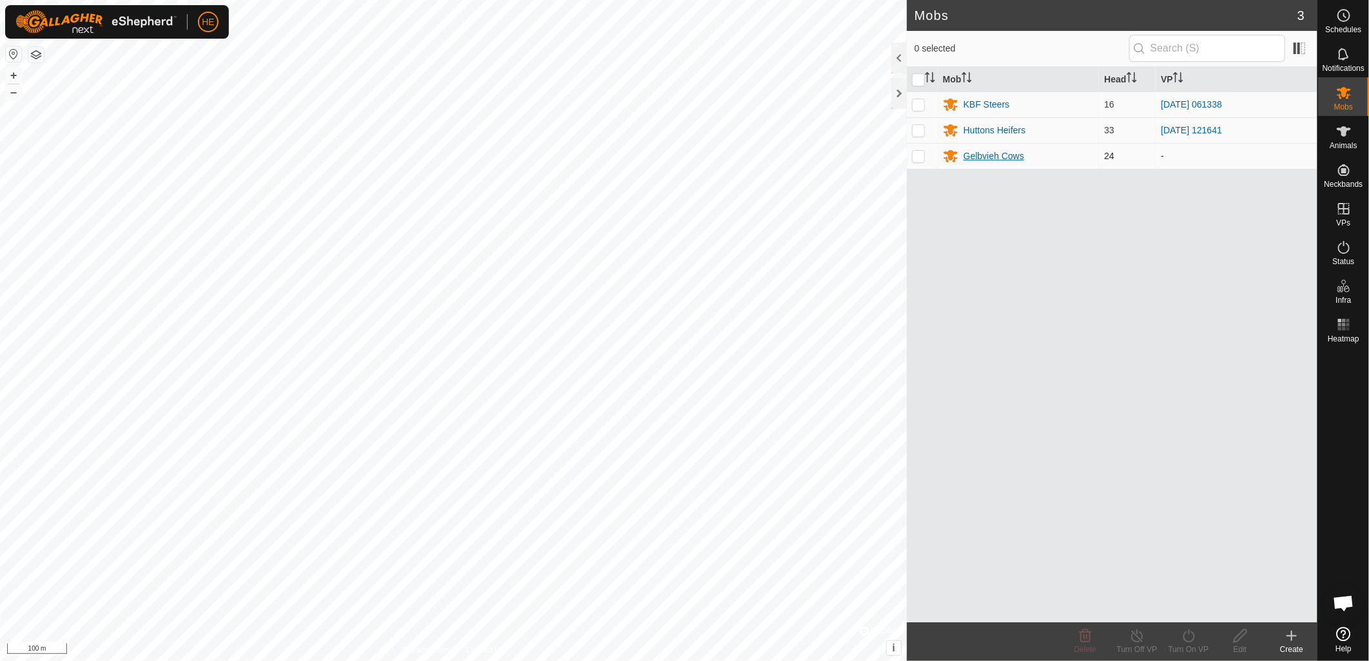
click at [983, 153] on div "Gelbvieh Cows" at bounding box center [993, 156] width 61 height 14
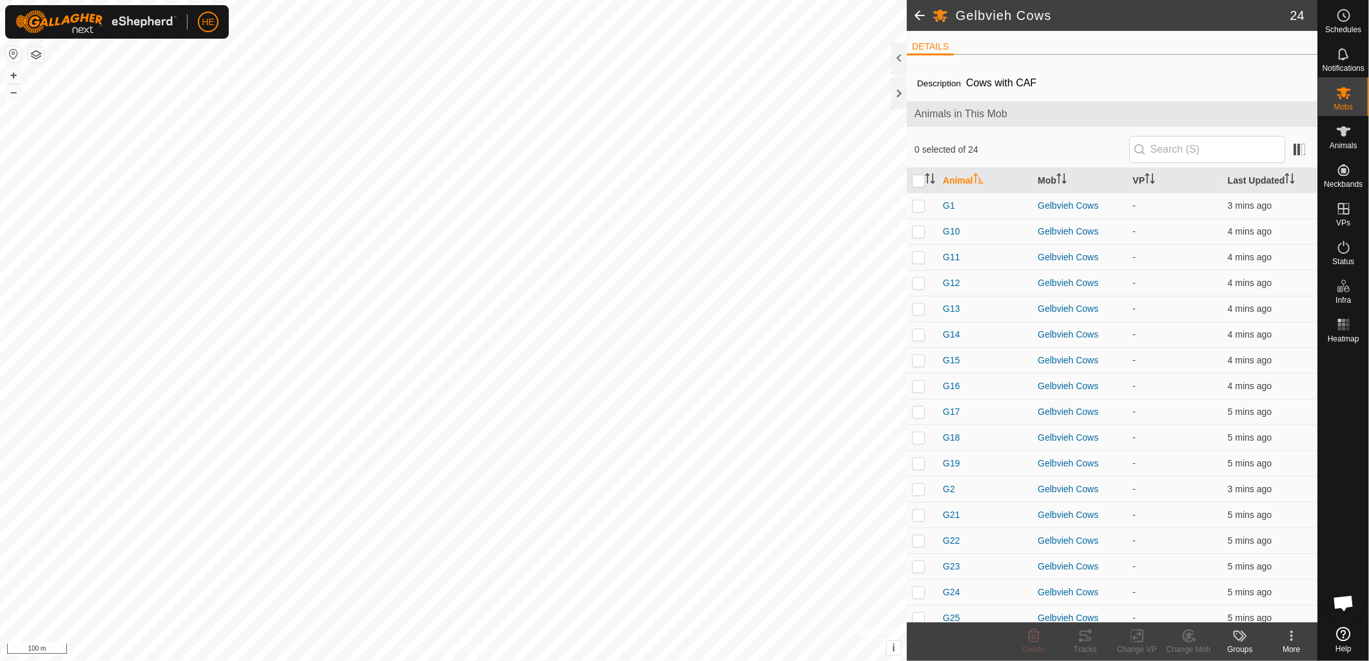
click at [927, 13] on span at bounding box center [920, 15] width 26 height 31
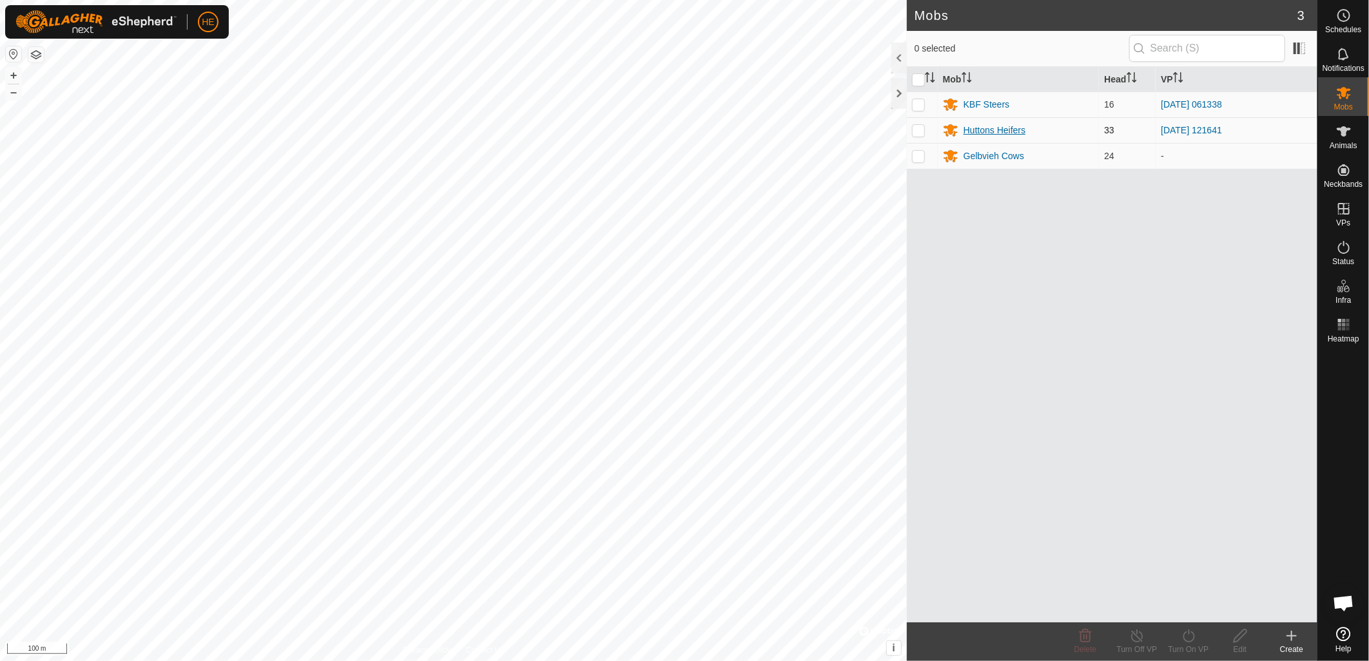
click at [997, 132] on div "Huttons Heifers" at bounding box center [994, 131] width 62 height 14
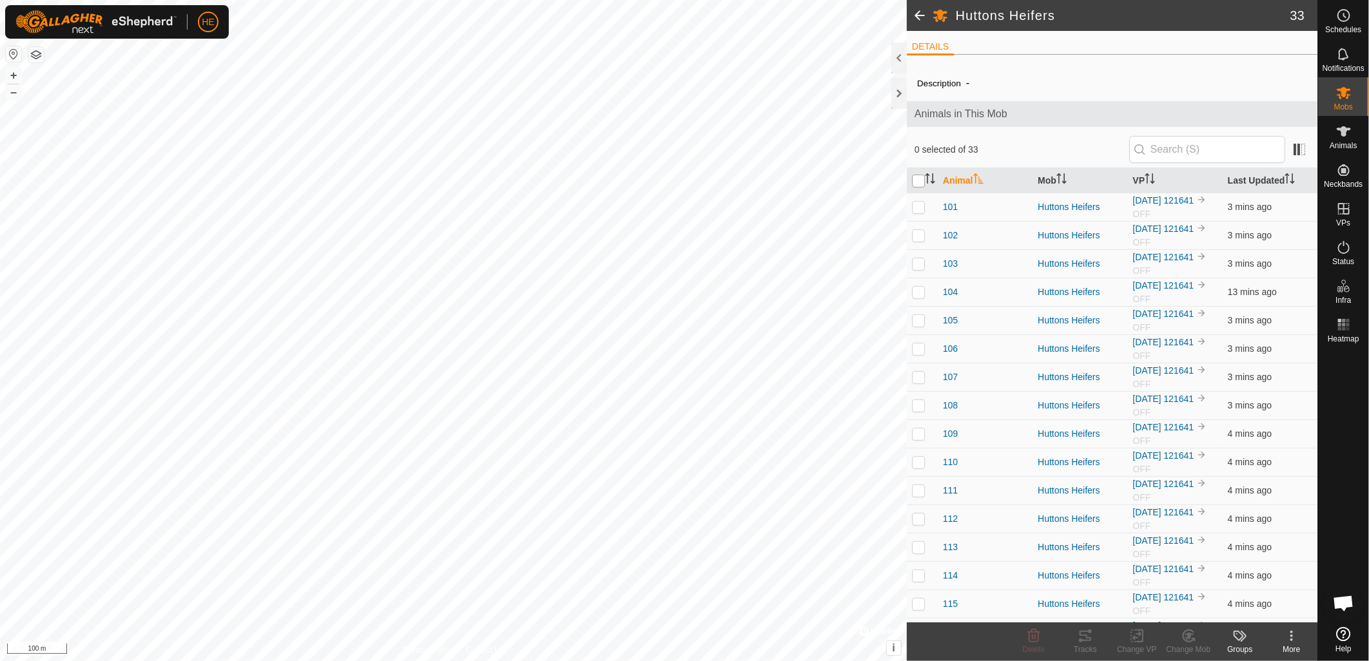
click at [922, 182] on input "checkbox" at bounding box center [918, 181] width 13 height 13
checkbox input "true"
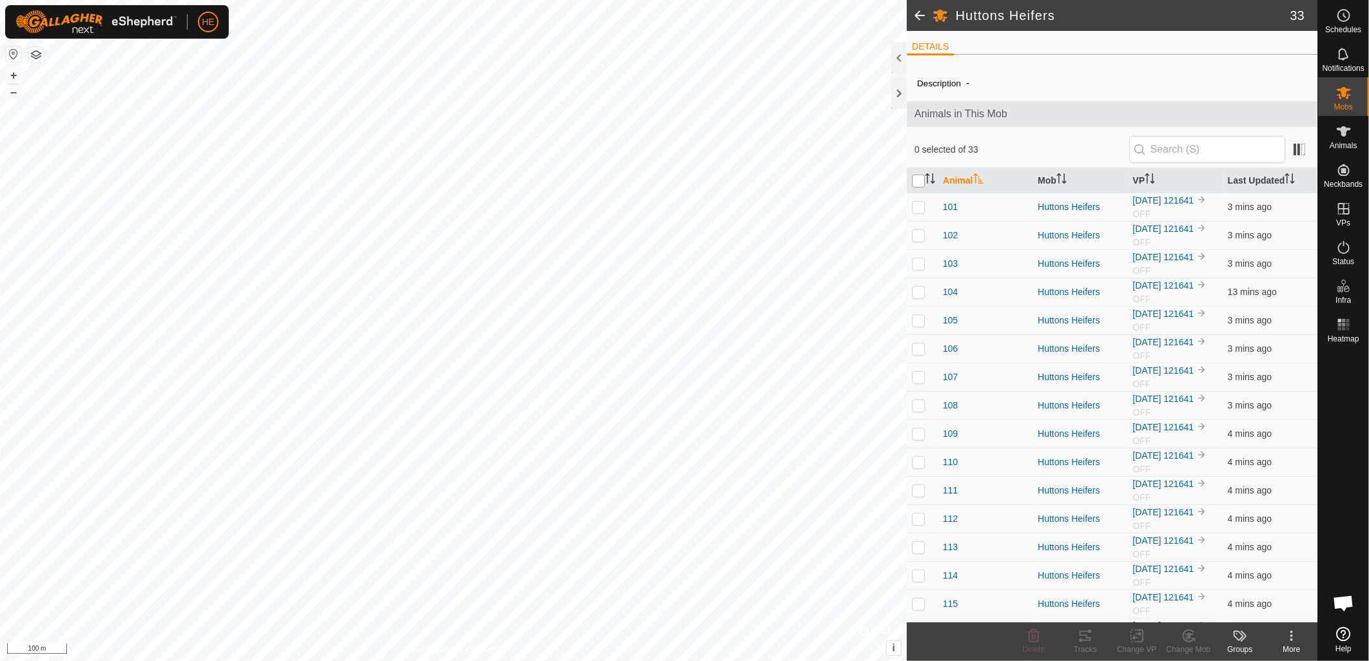
checkbox input "true"
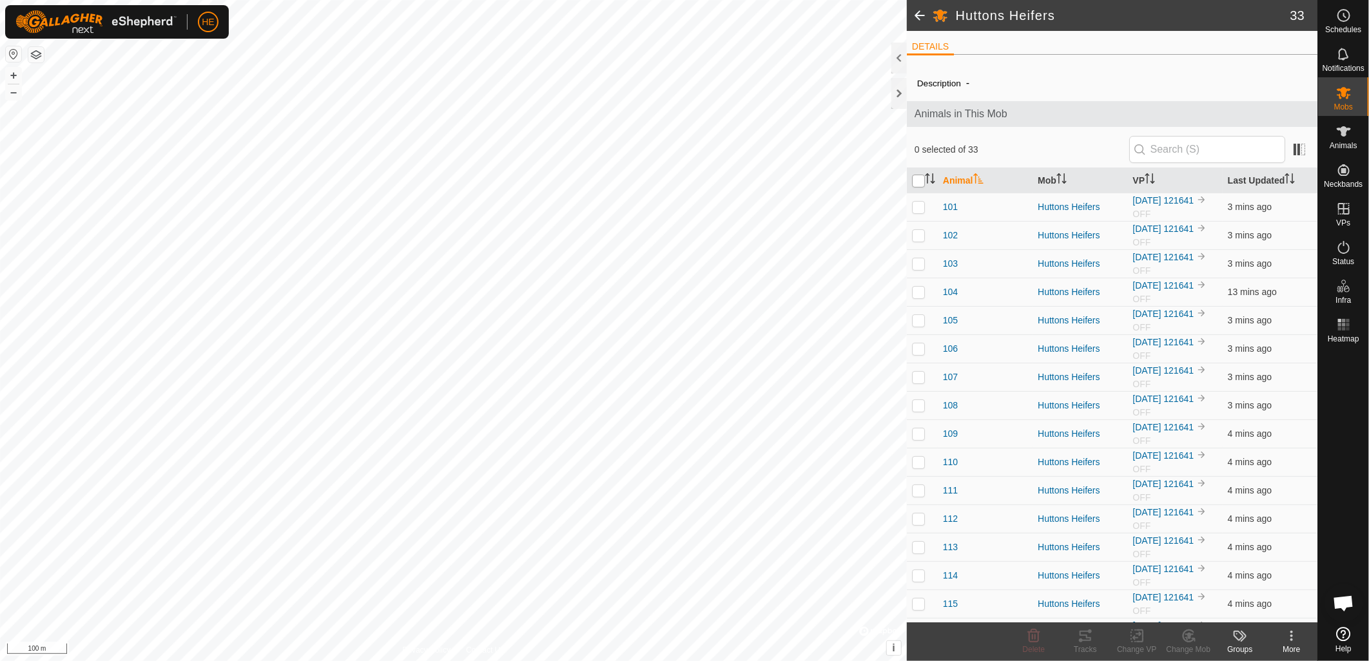
checkbox input "true"
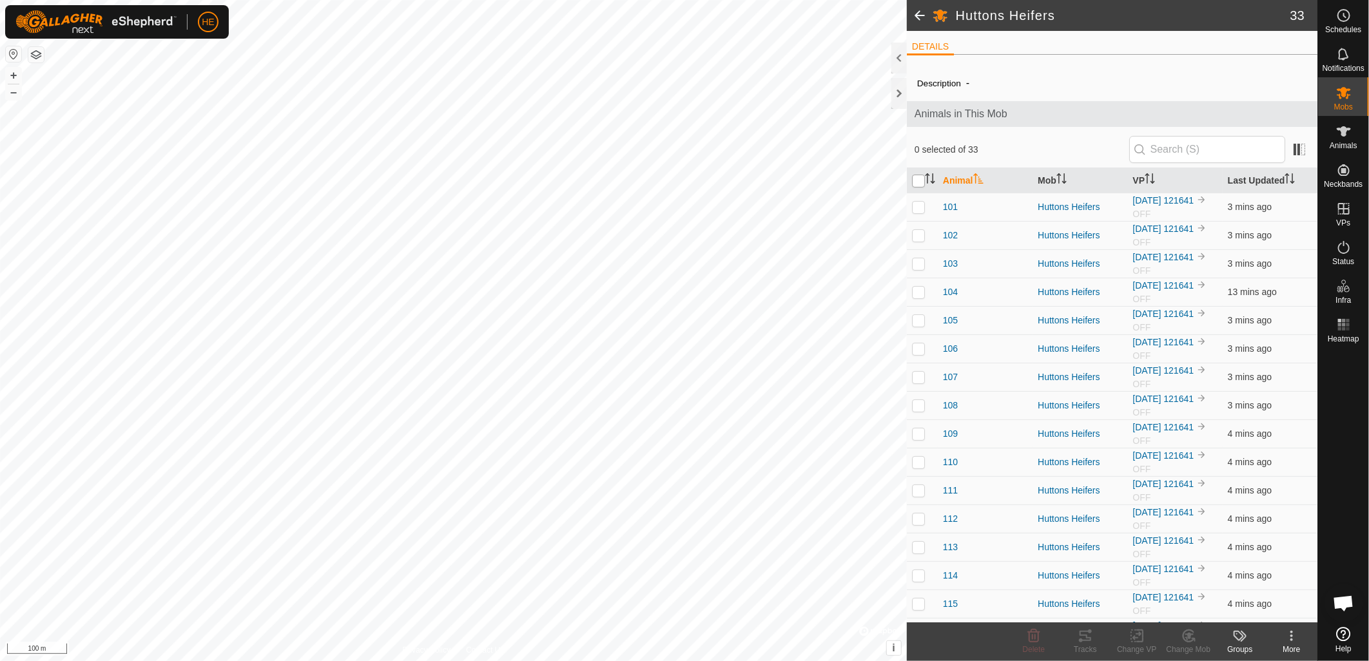
checkbox input "true"
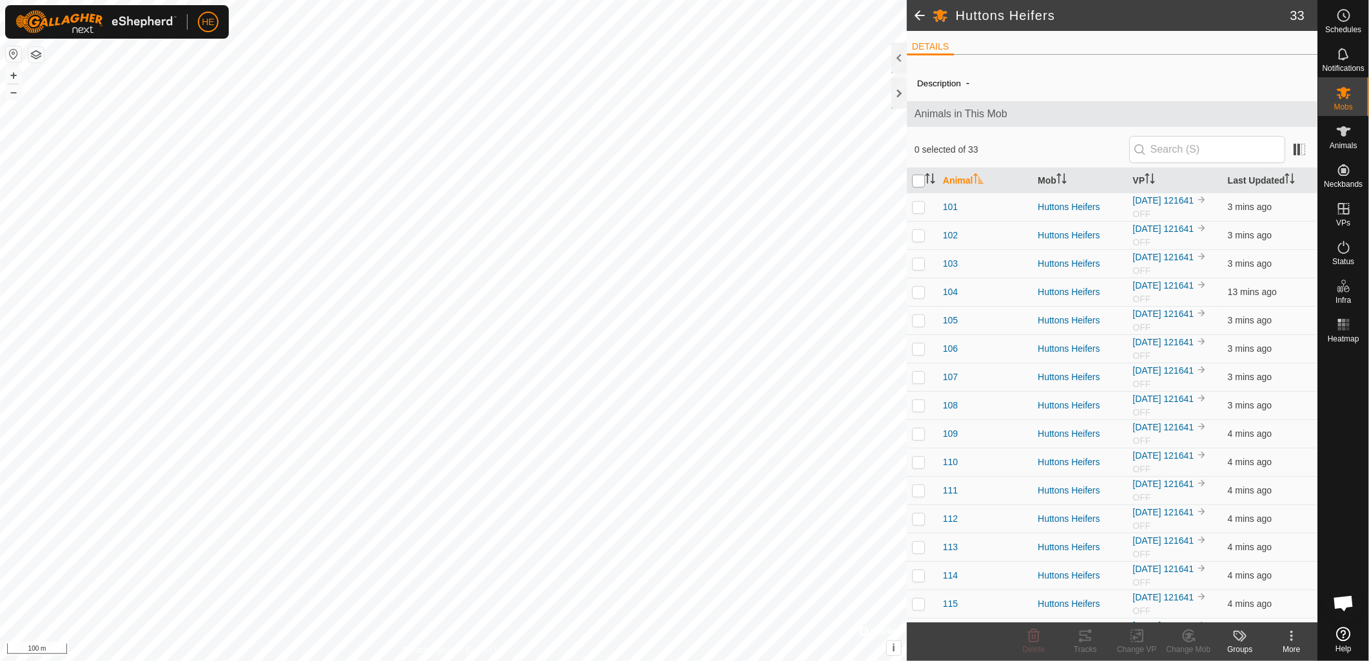
checkbox input "true"
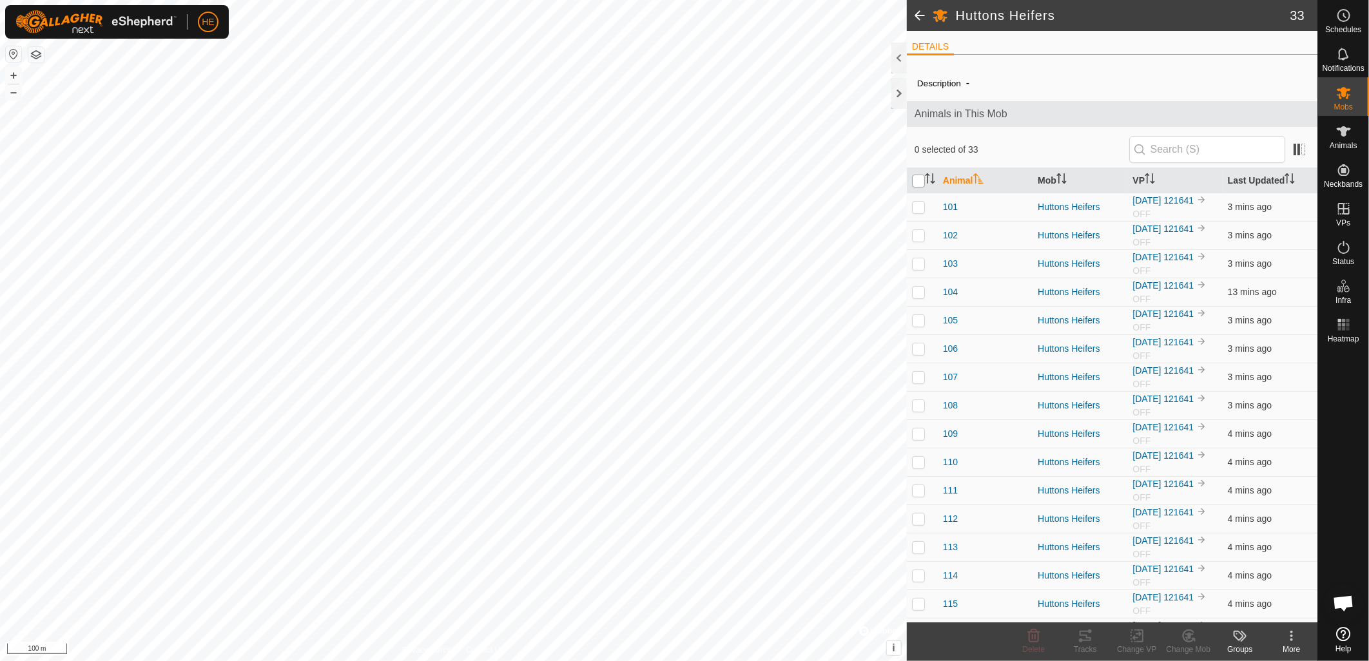
checkbox input "true"
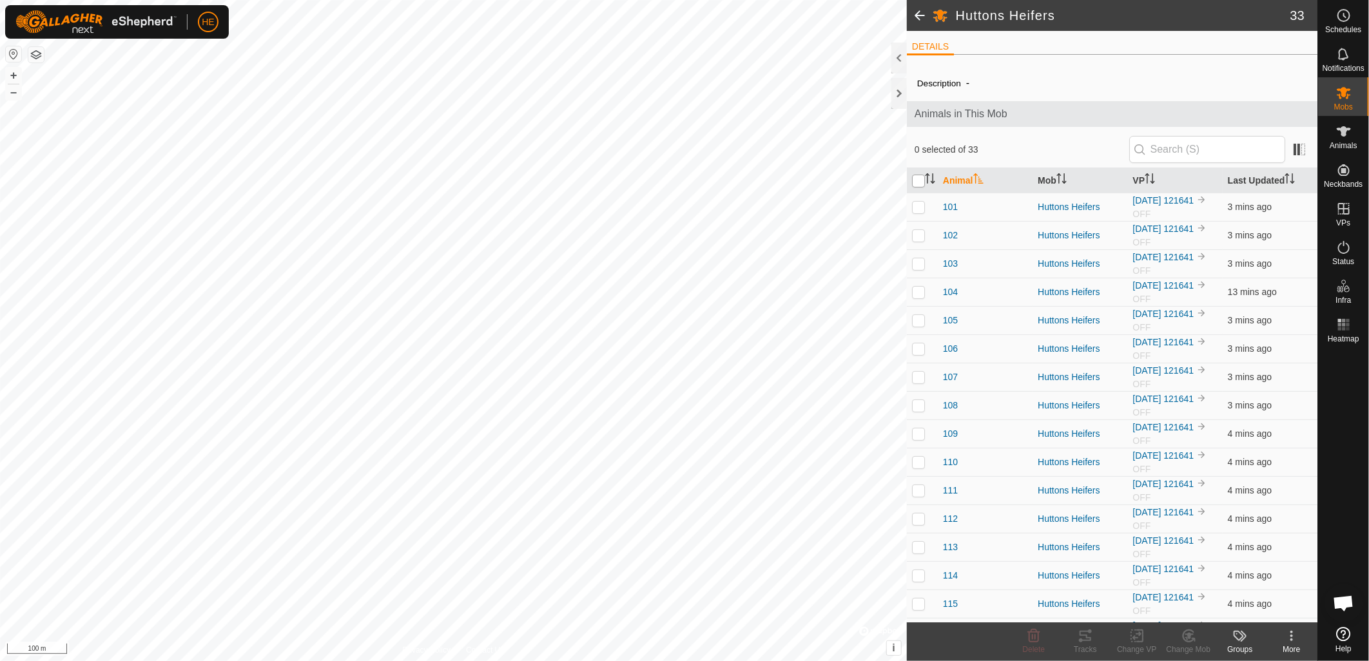
checkbox input "true"
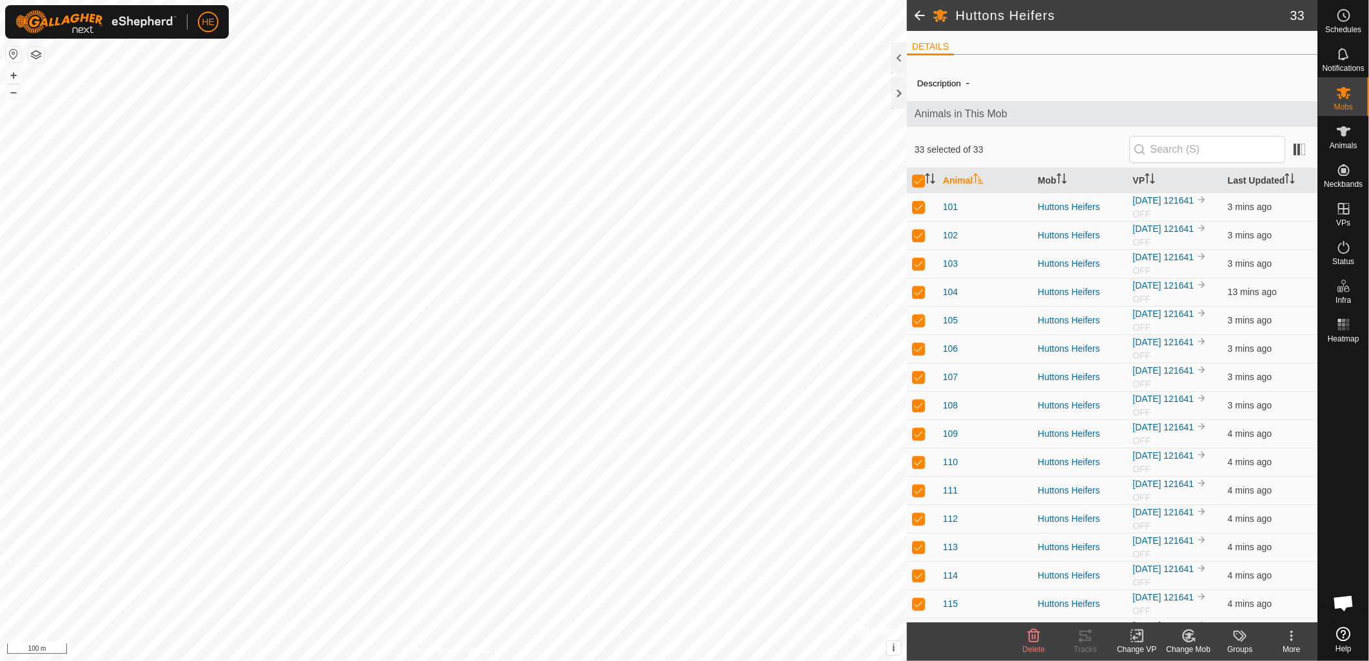
click at [1138, 642] on icon at bounding box center [1140, 636] width 6 height 12
click at [1154, 584] on link "Choose VP..." at bounding box center [1176, 581] width 128 height 26
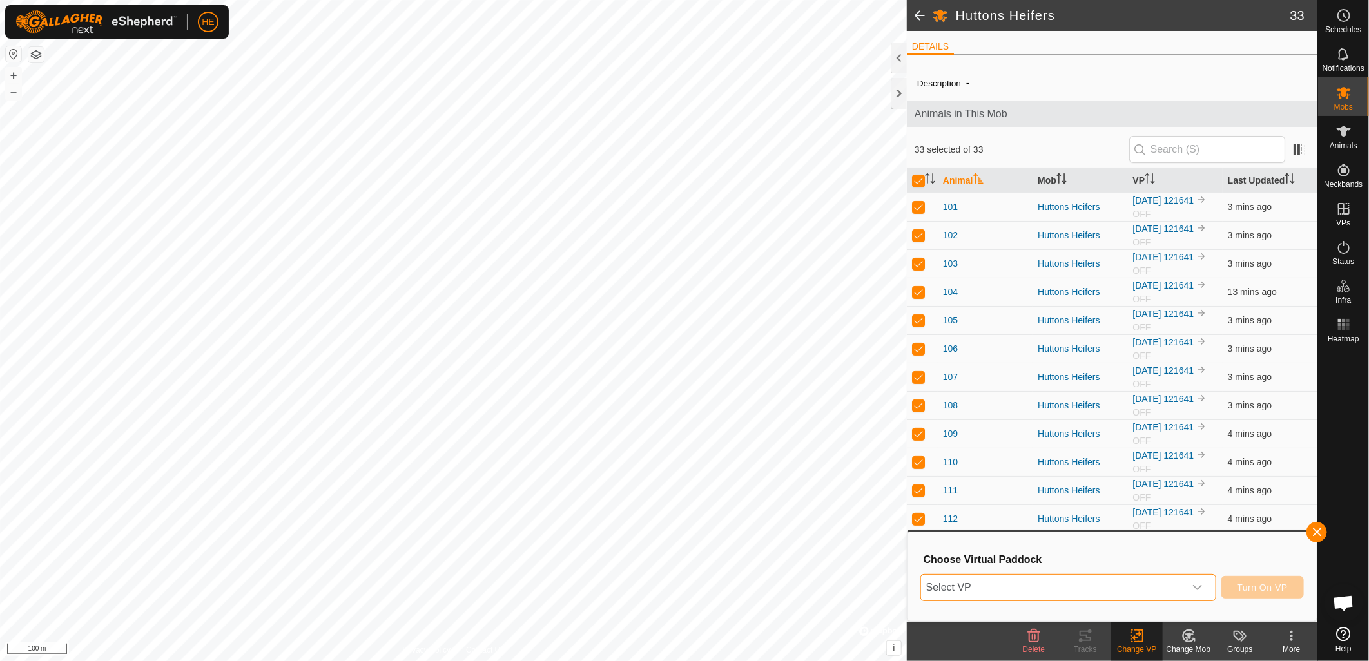
click at [1128, 588] on span "Select VP" at bounding box center [1053, 588] width 264 height 26
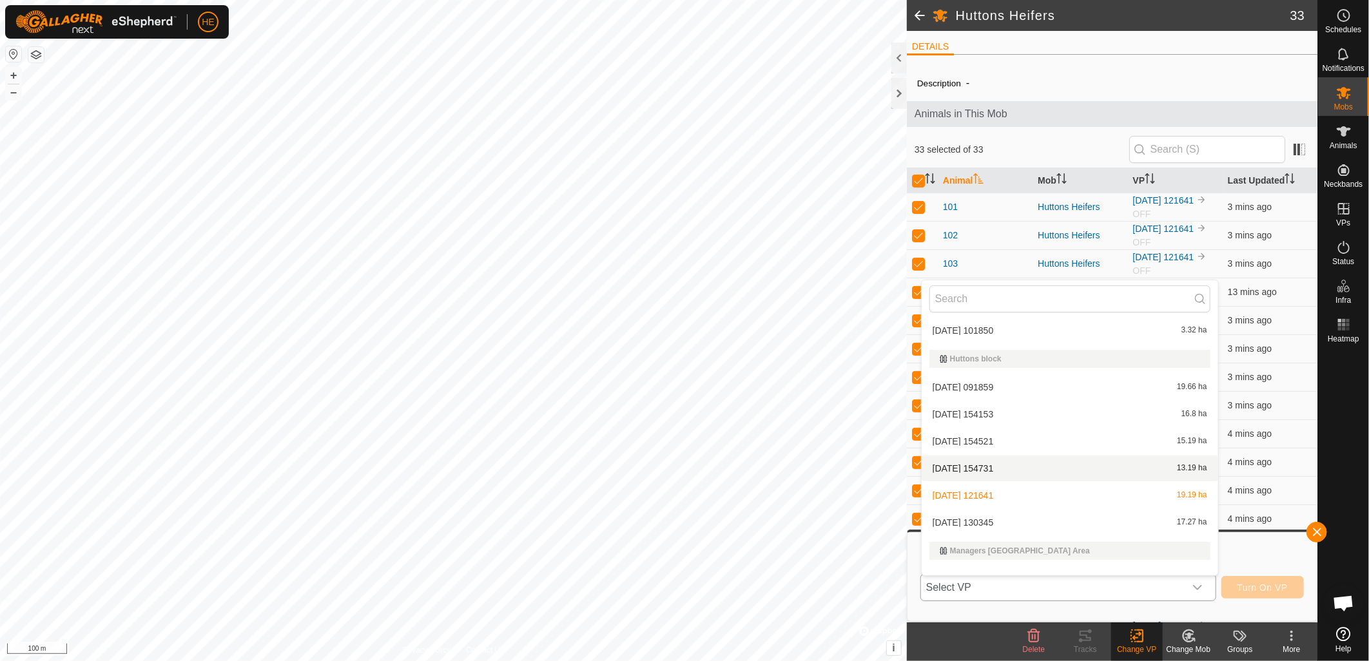
scroll to position [159, 0]
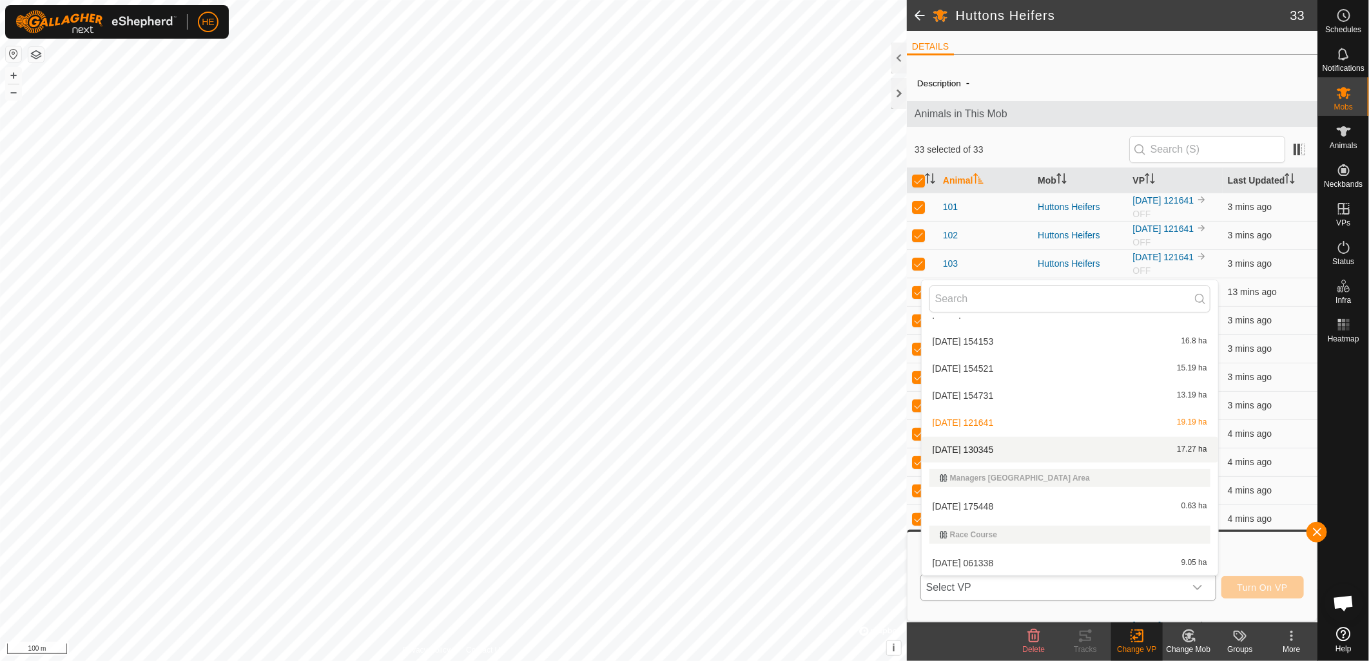
click at [997, 447] on li "2025-09-17 130345 17.27 ha" at bounding box center [1069, 450] width 296 height 26
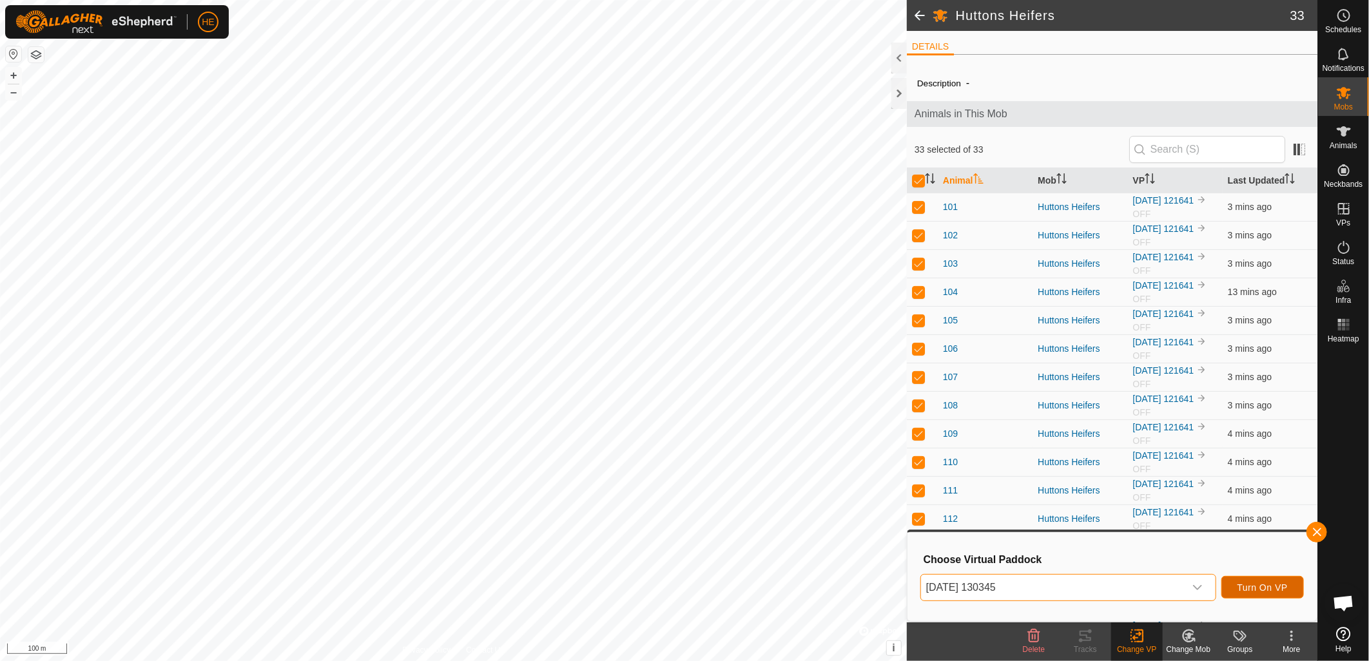
click at [1237, 585] on button "Turn On VP" at bounding box center [1262, 587] width 82 height 23
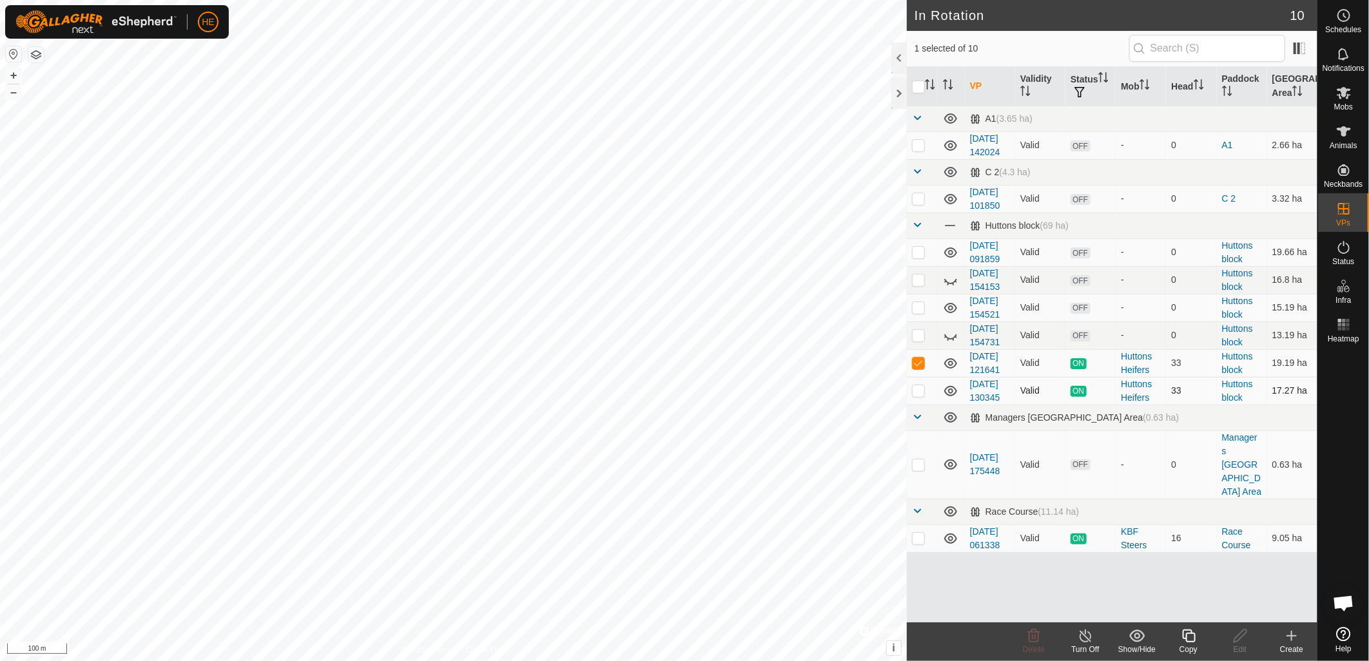
click at [916, 396] on p-checkbox at bounding box center [918, 390] width 13 height 10
click at [919, 396] on p-checkbox at bounding box center [918, 390] width 13 height 10
checkbox input "false"
click at [920, 368] on p-checkbox at bounding box center [918, 363] width 13 height 10
click at [918, 368] on p-checkbox at bounding box center [918, 363] width 13 height 10
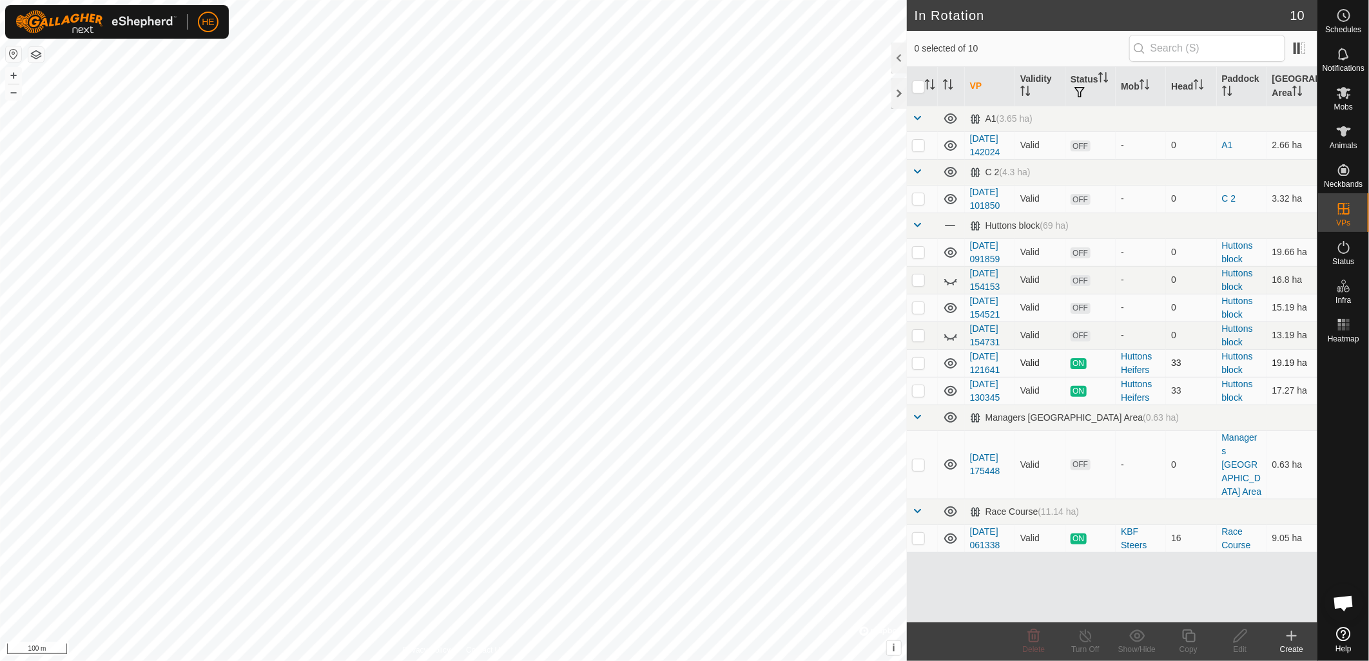
checkbox input "true"
click at [1086, 642] on icon at bounding box center [1085, 635] width 16 height 15
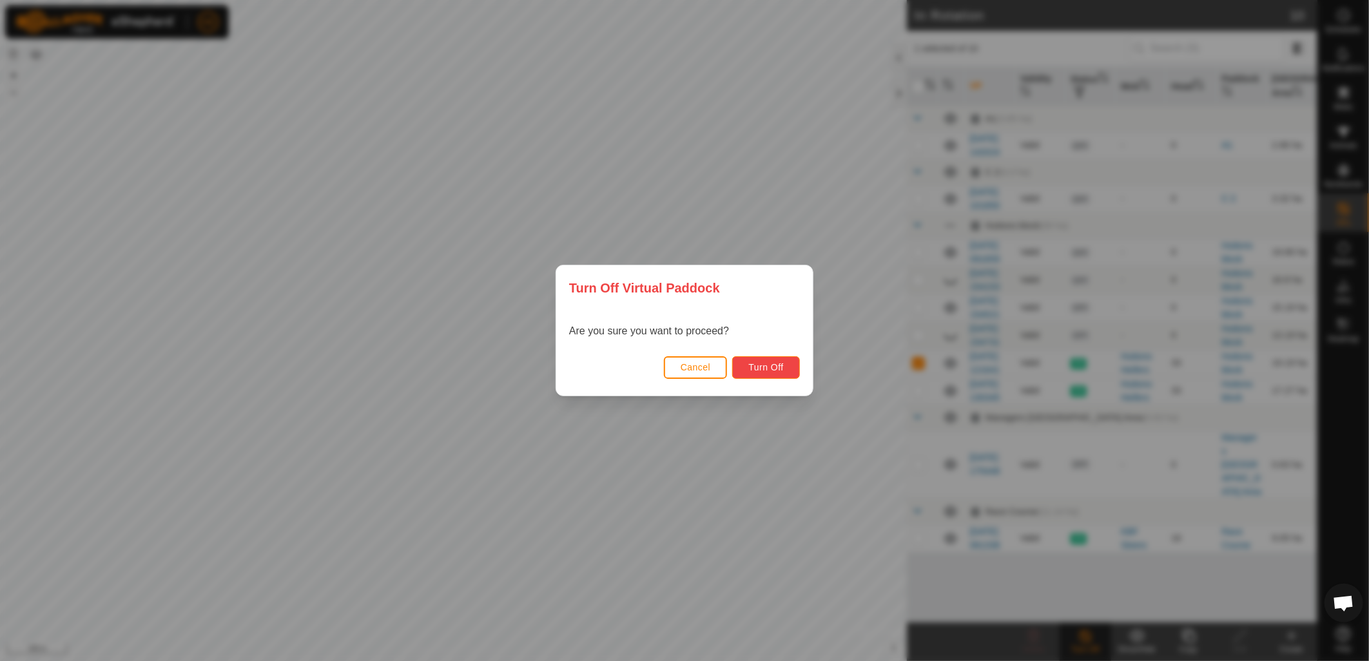
click at [782, 371] on span "Turn Off" at bounding box center [765, 367] width 35 height 10
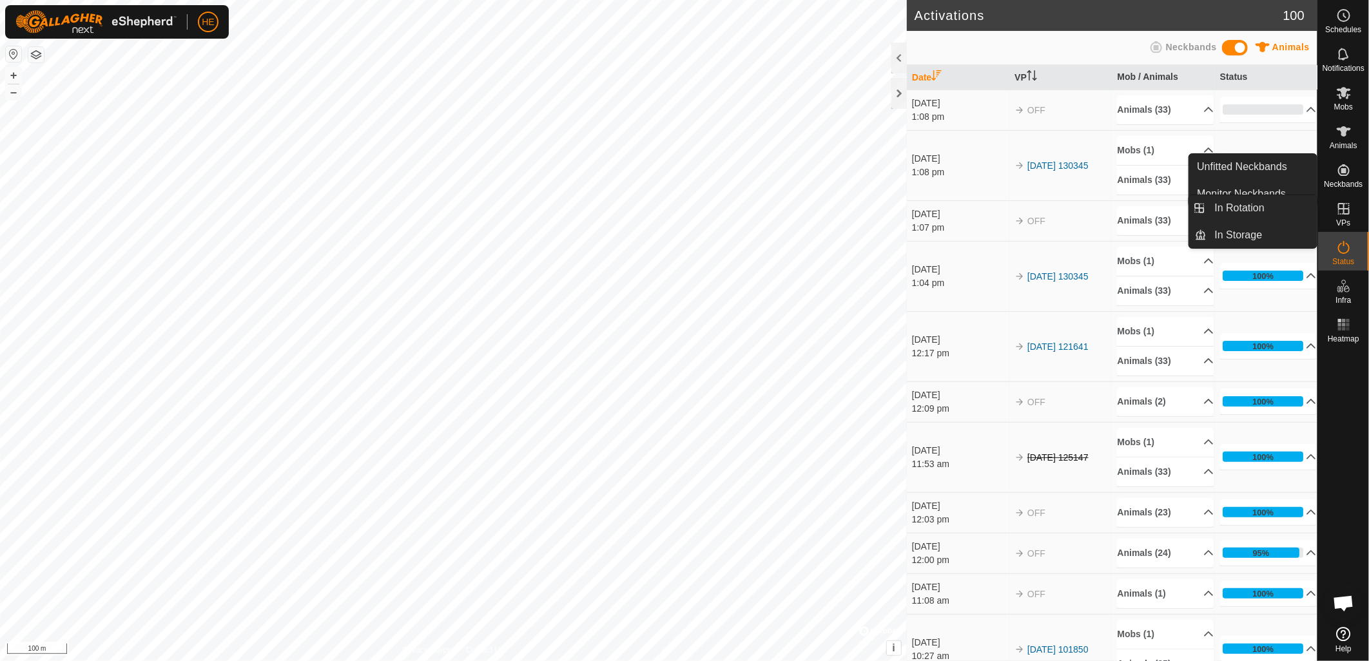
click at [1347, 215] on icon at bounding box center [1343, 208] width 15 height 15
click at [1252, 216] on link "In Rotation" at bounding box center [1262, 208] width 110 height 26
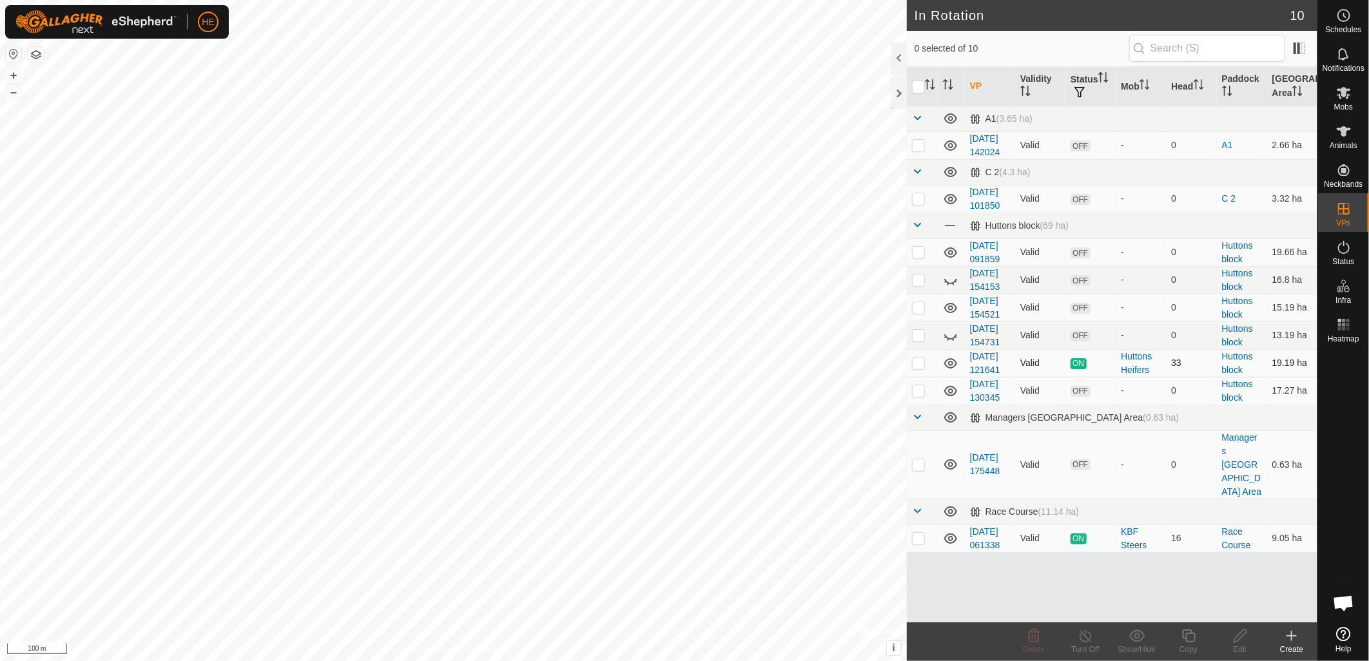
click at [918, 368] on p-checkbox at bounding box center [918, 363] width 13 height 10
checkbox input "false"
click at [924, 396] on p-checkbox at bounding box center [918, 390] width 13 height 10
click at [922, 396] on p-checkbox at bounding box center [918, 390] width 13 height 10
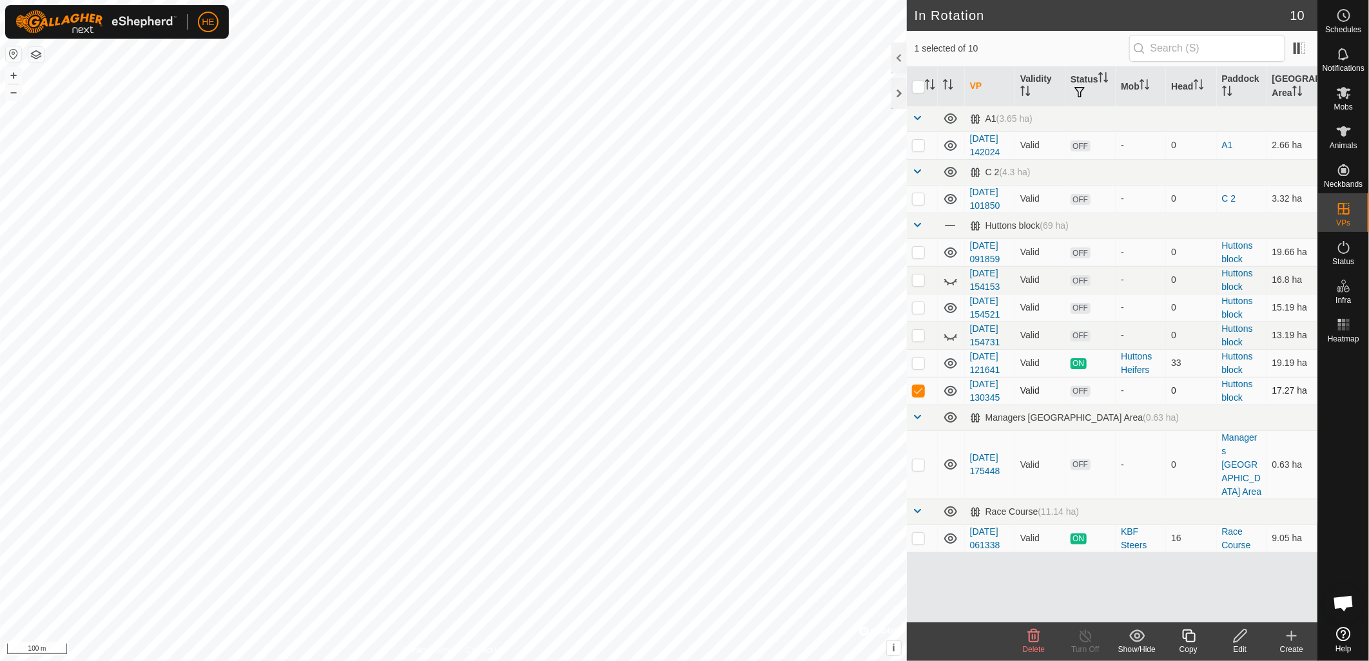
checkbox input "false"
click at [1338, 99] on icon at bounding box center [1343, 92] width 15 height 15
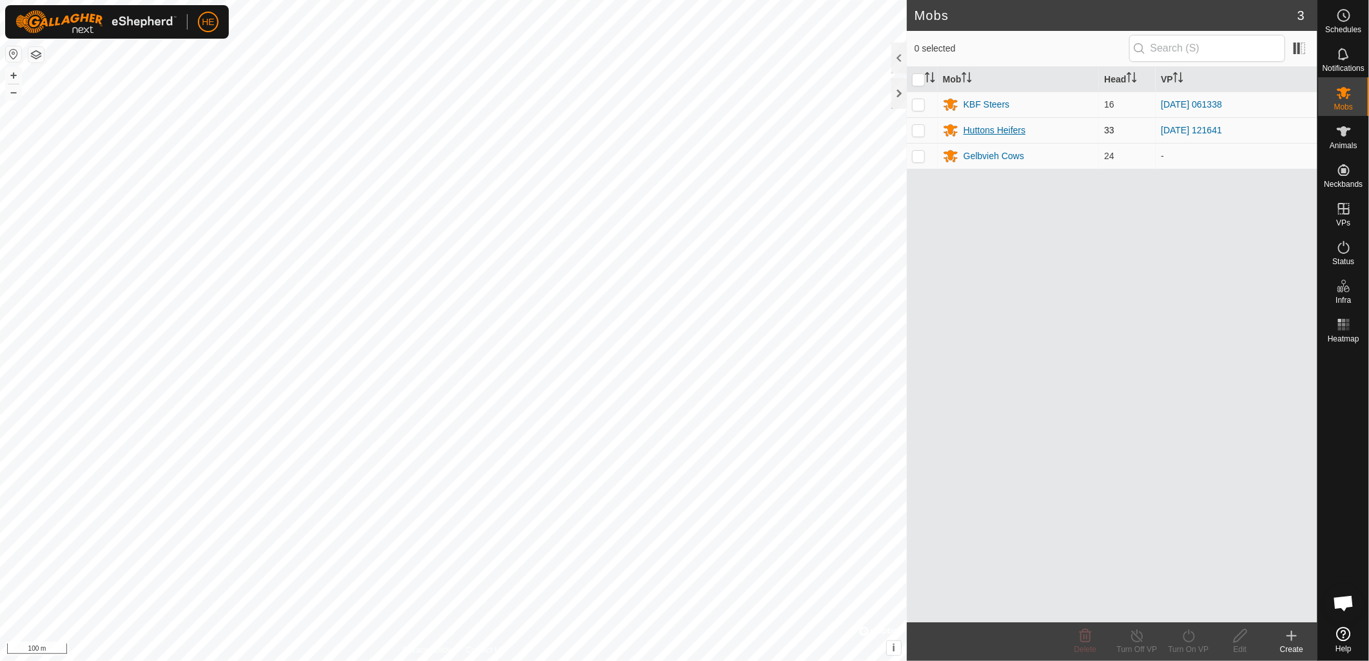
click at [1009, 132] on div "Huttons Heifers" at bounding box center [994, 131] width 62 height 14
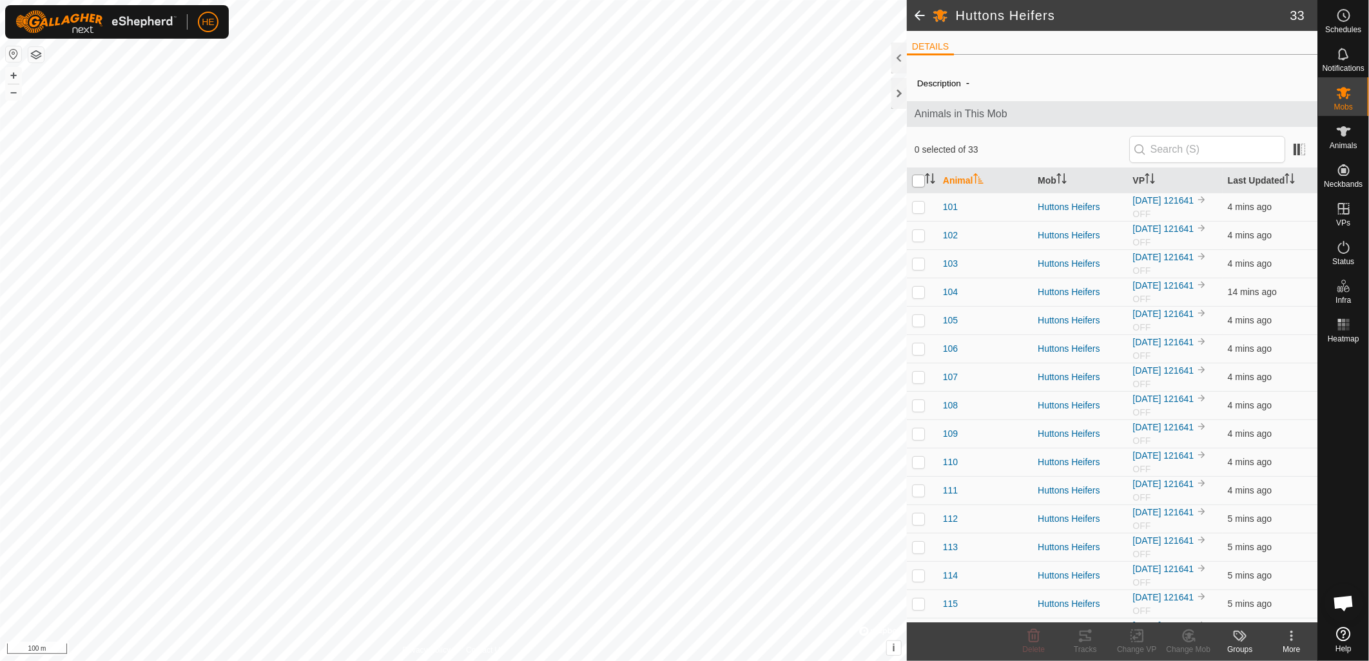
click at [922, 182] on input "checkbox" at bounding box center [918, 181] width 13 height 13
checkbox input "true"
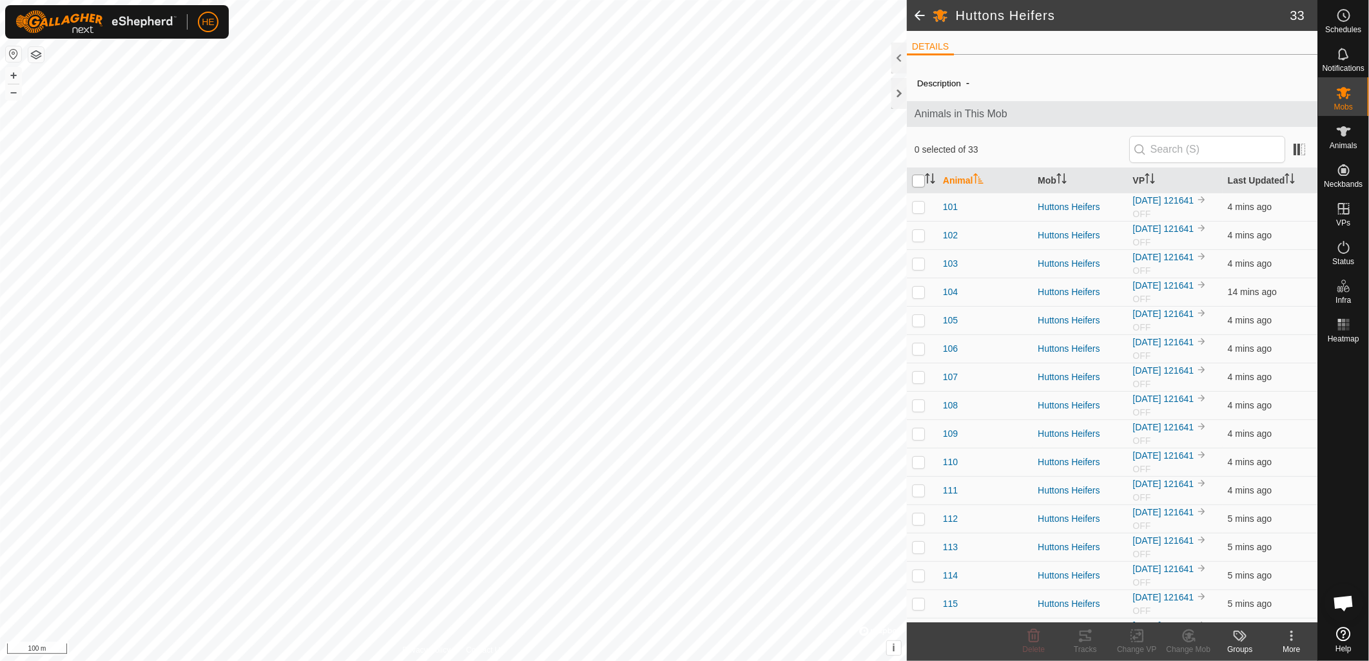
checkbox input "true"
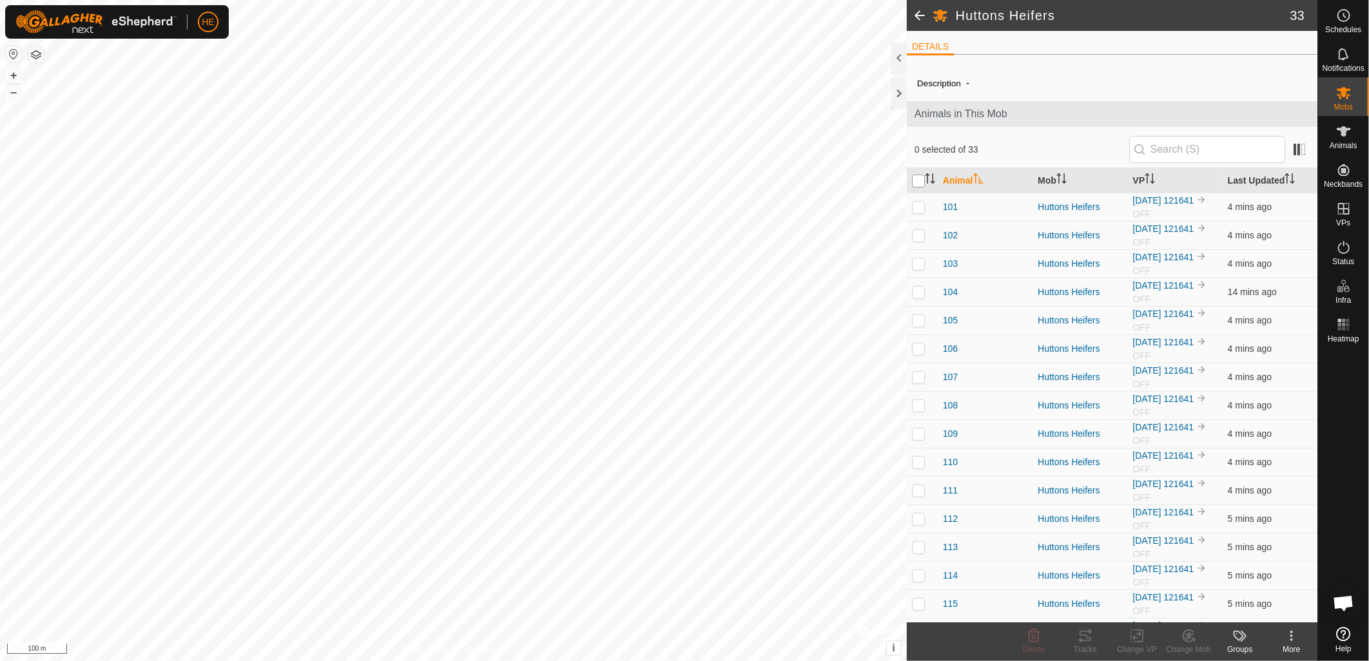
checkbox input "true"
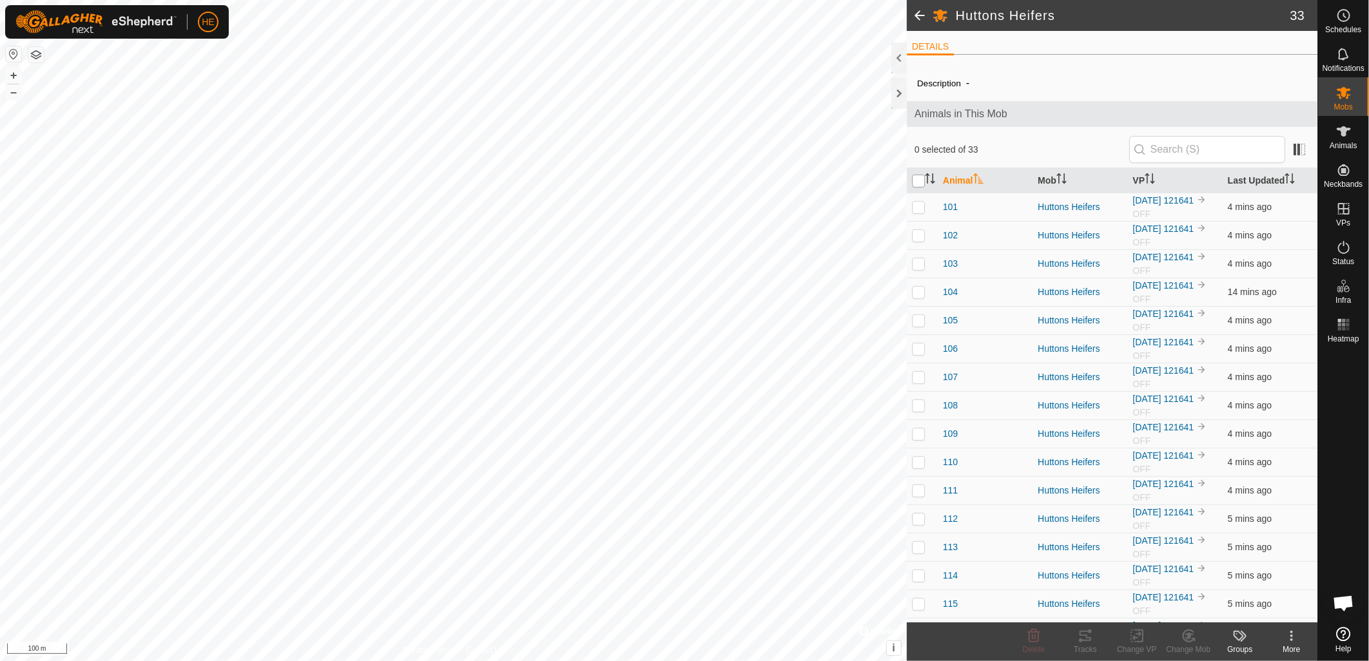
checkbox input "true"
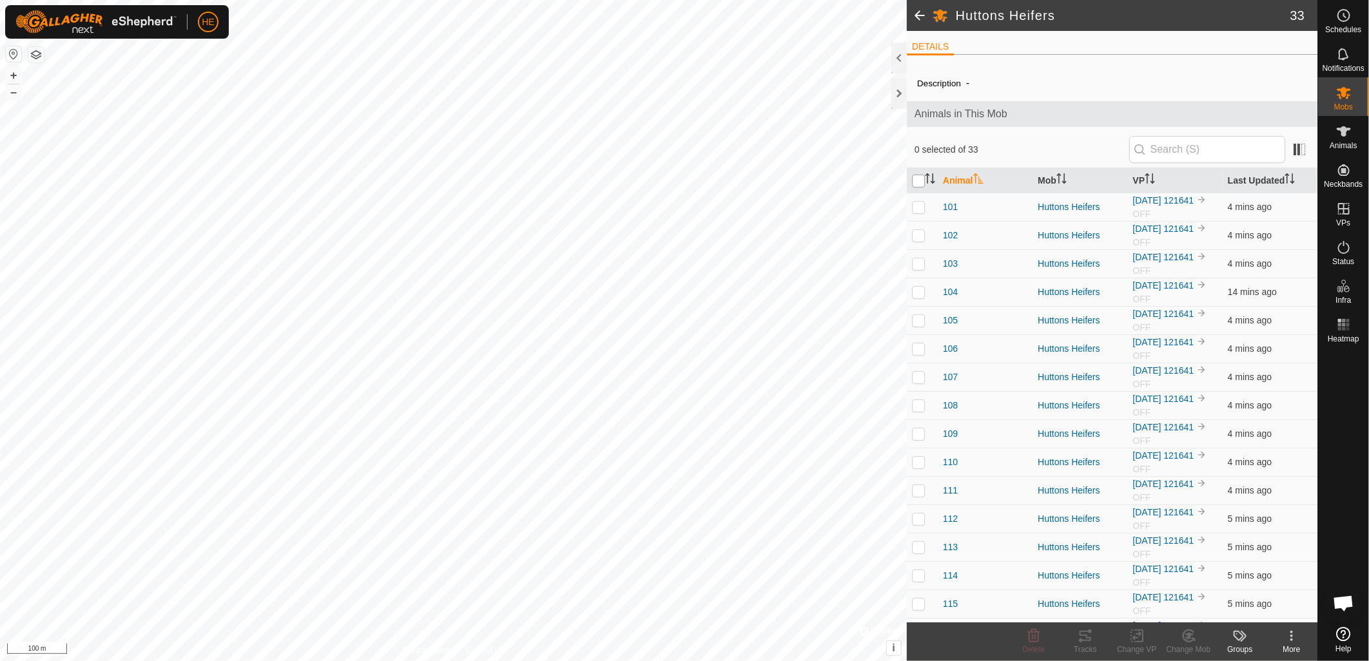
checkbox input "true"
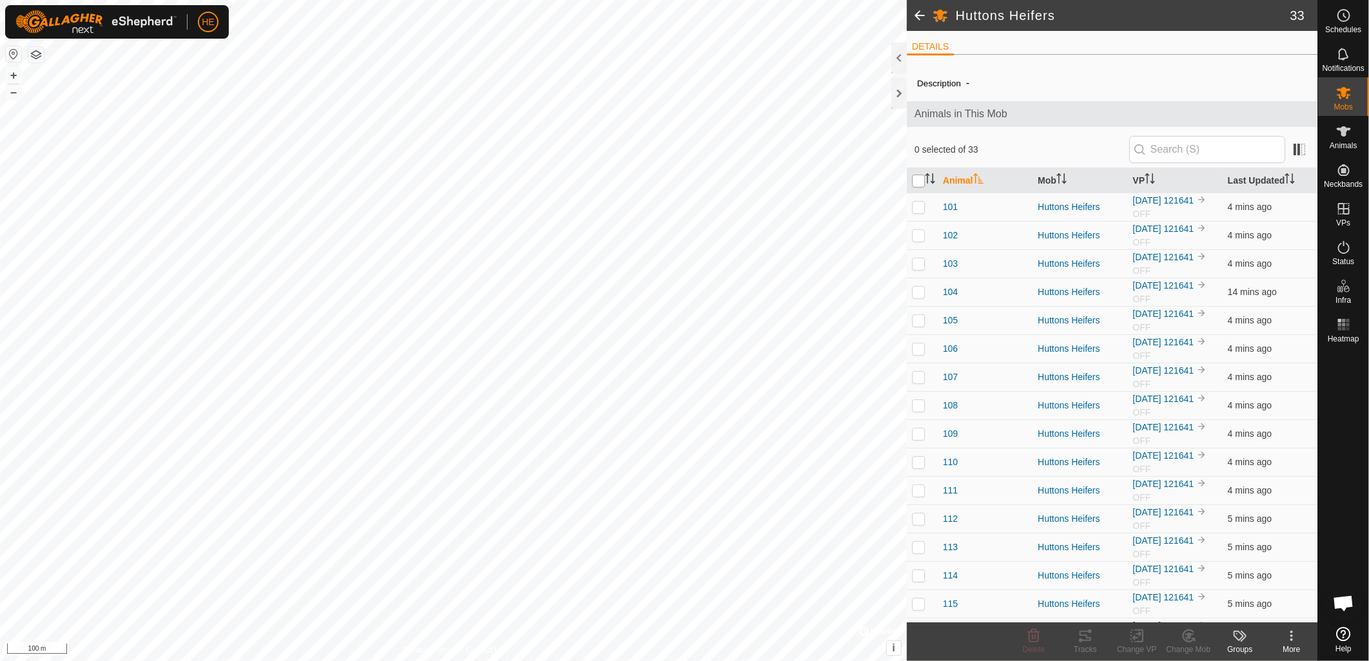
checkbox input "true"
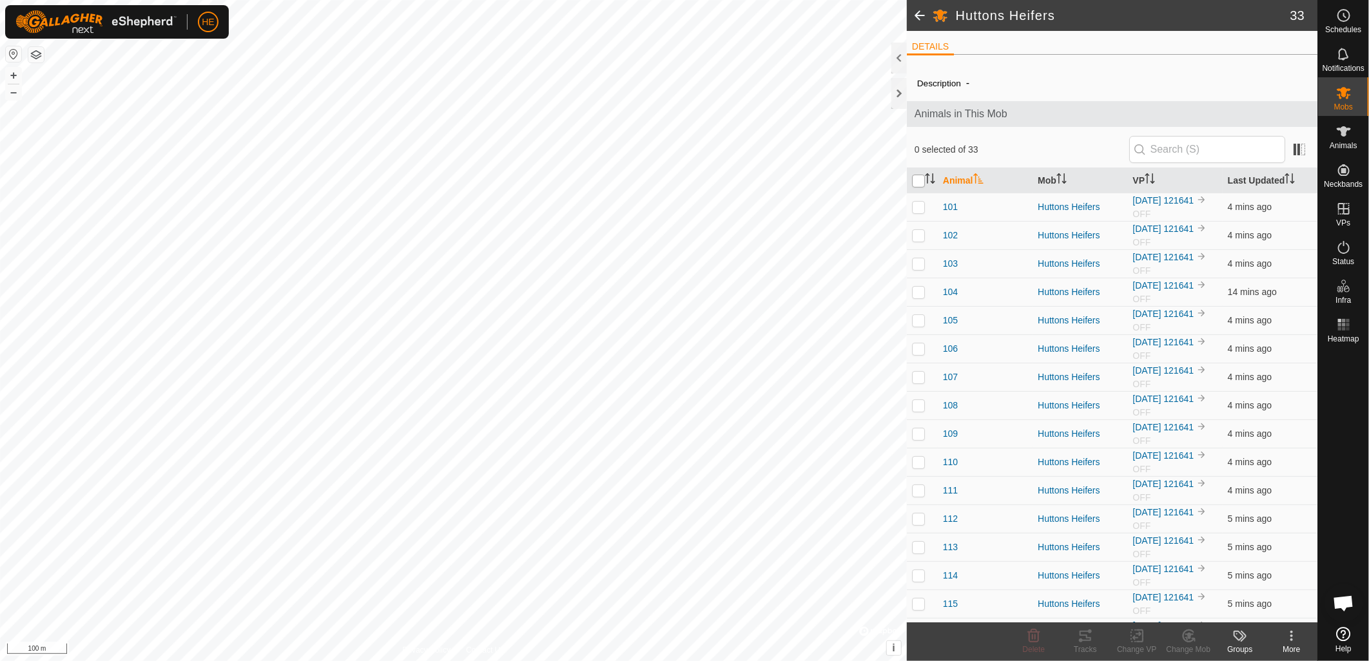
checkbox input "true"
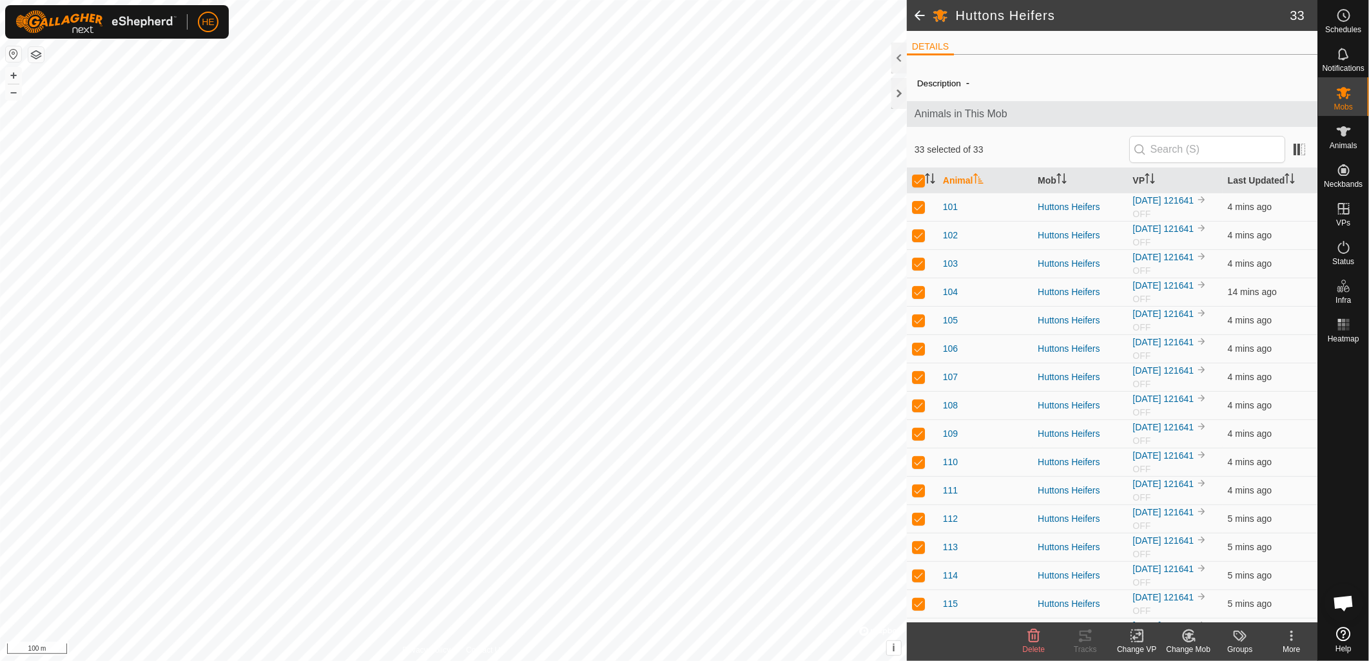
click at [1135, 645] on div "Change VP" at bounding box center [1137, 650] width 52 height 12
click at [1164, 584] on link "Choose VP..." at bounding box center [1176, 581] width 128 height 26
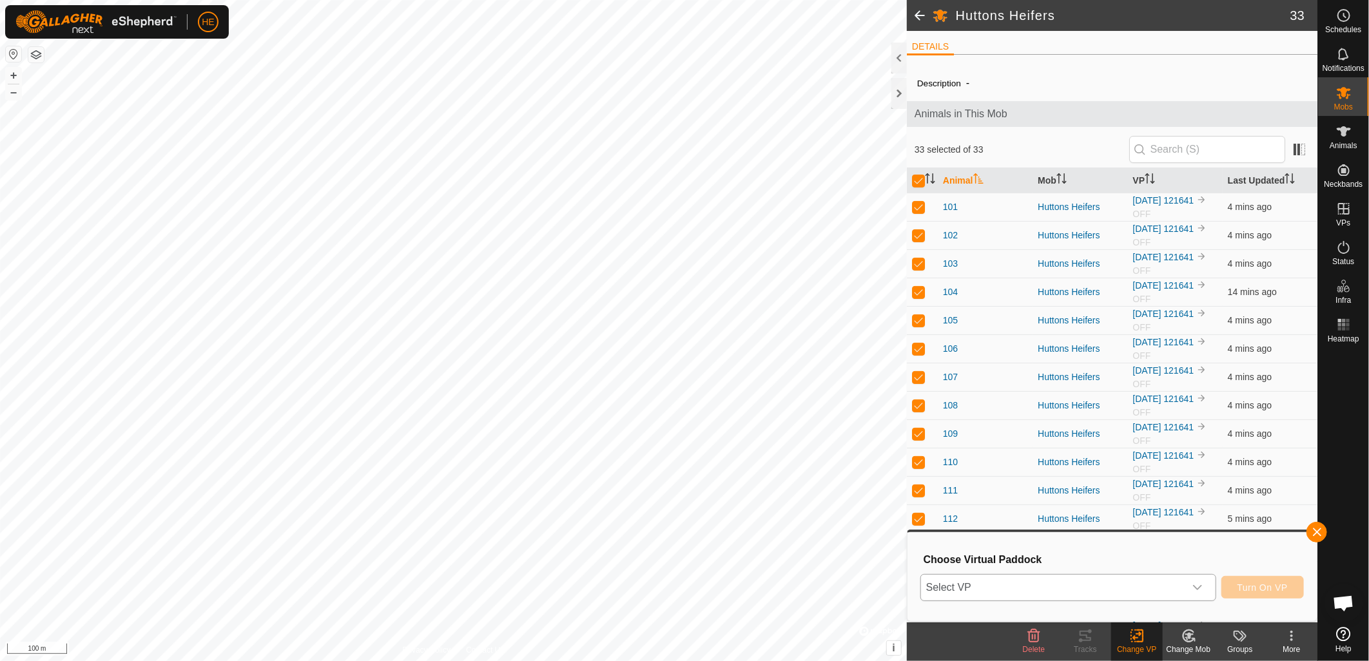
click at [1113, 589] on span "Select VP" at bounding box center [1053, 588] width 264 height 26
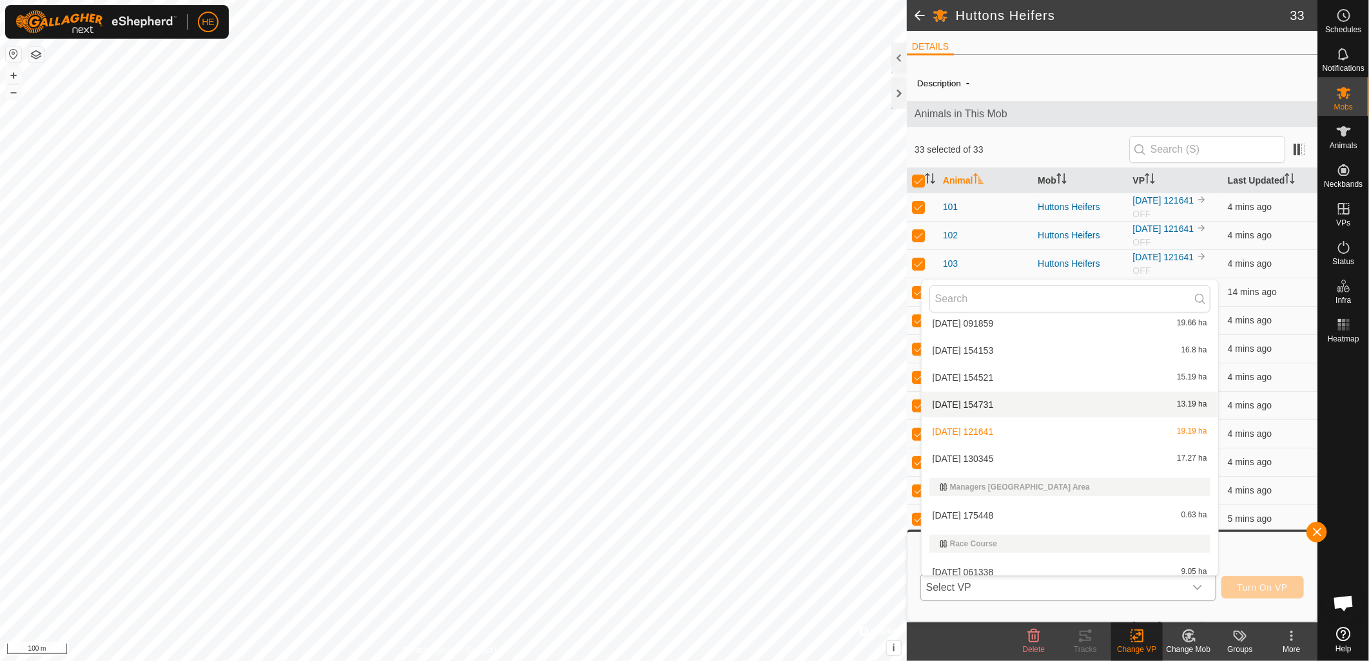
scroll to position [159, 0]
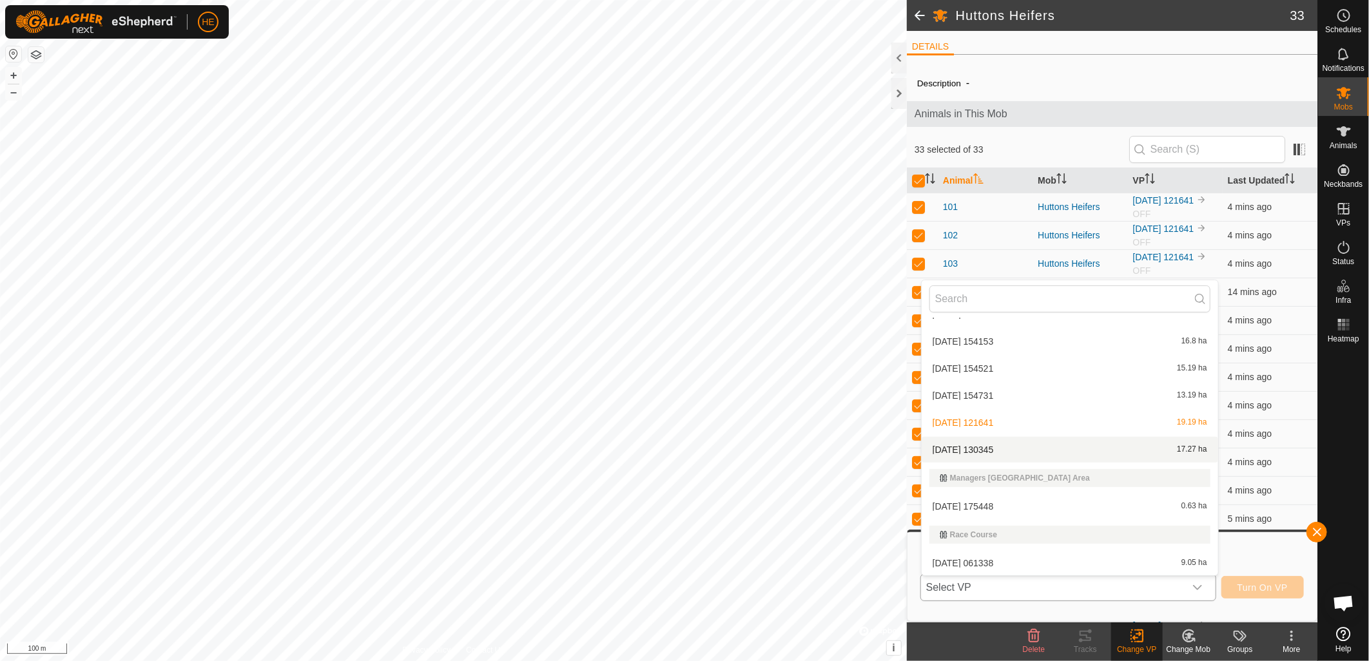
click at [1019, 442] on li "2025-09-17 130345 17.27 ha" at bounding box center [1069, 450] width 296 height 26
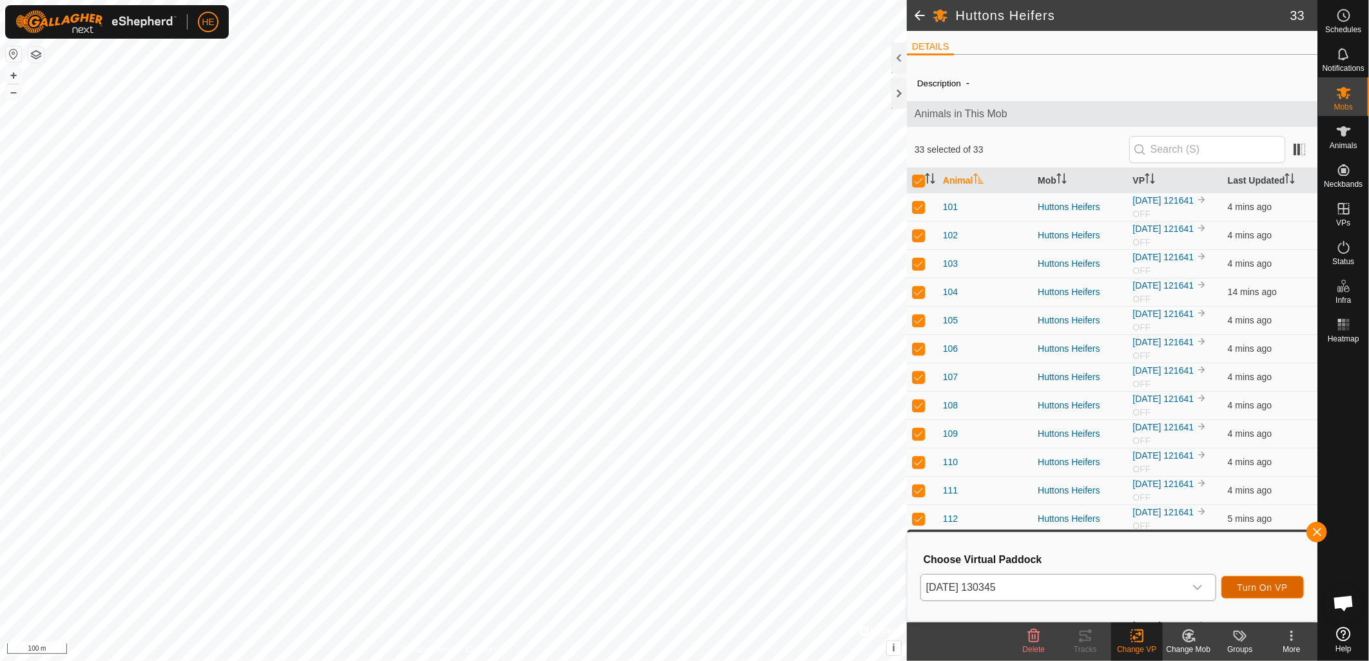
click at [1251, 590] on span "Turn On VP" at bounding box center [1262, 588] width 50 height 10
